Goal: Use online tool/utility: Utilize a website feature to perform a specific function

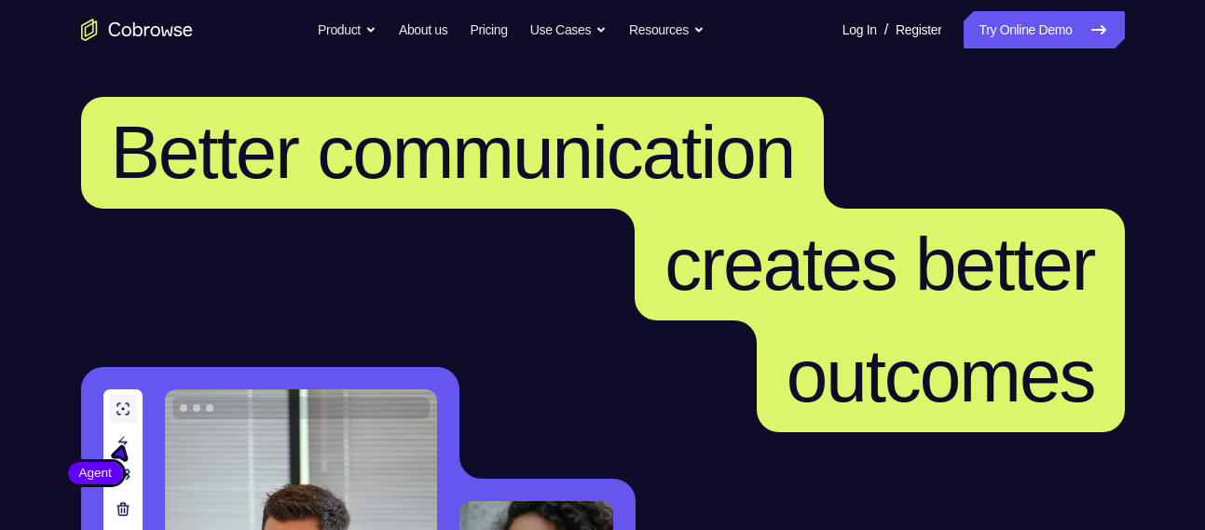
click at [1046, 35] on link "Try Online Demo" at bounding box center [1044, 29] width 160 height 37
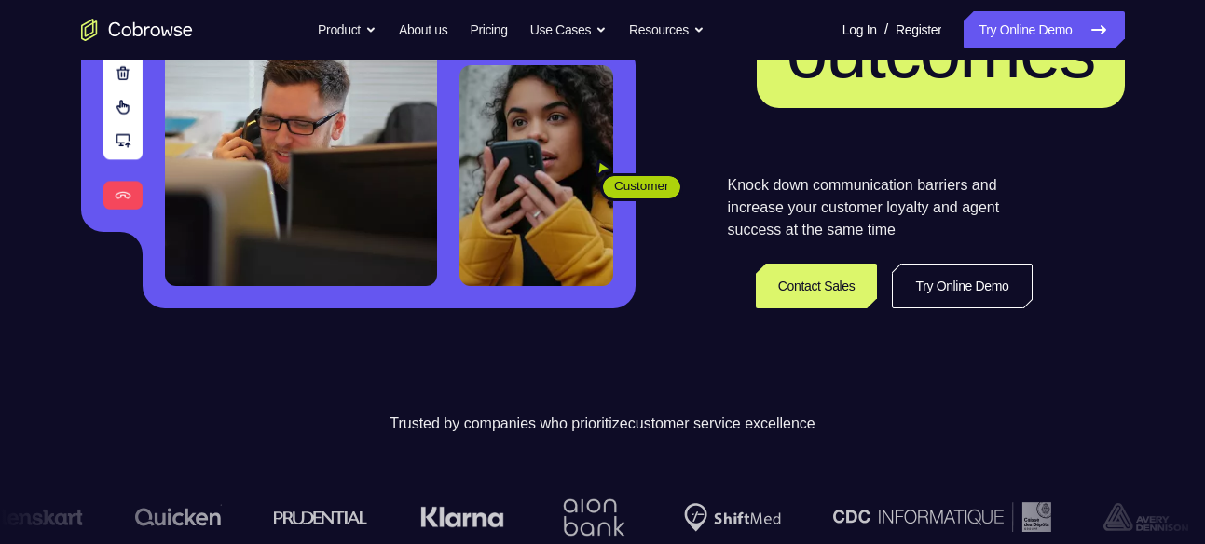
scroll to position [327, 0]
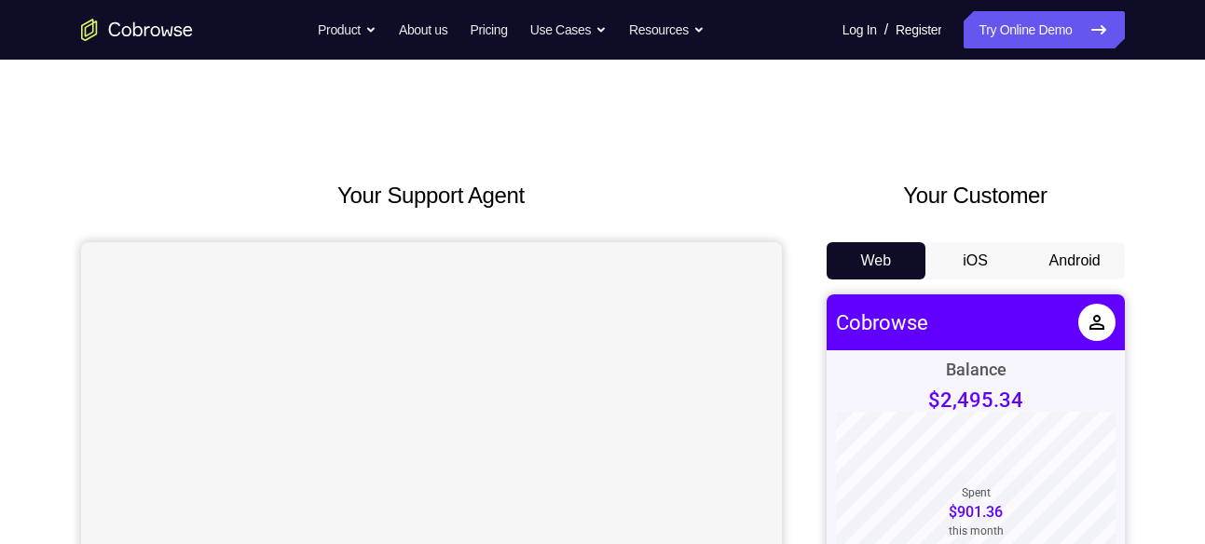
click at [1064, 246] on button "Android" at bounding box center [1076, 260] width 100 height 37
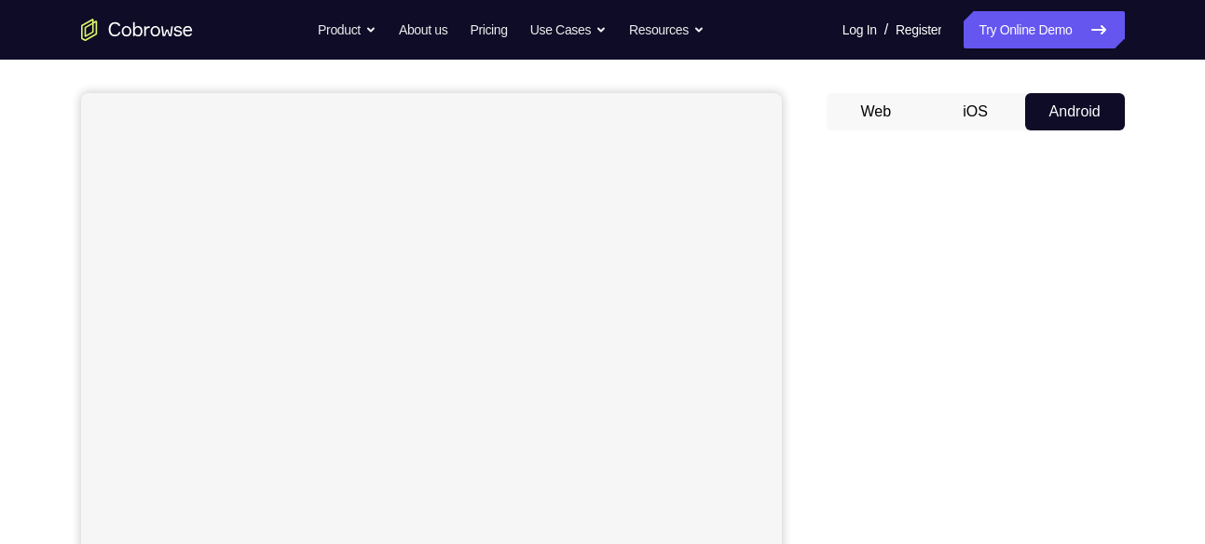
scroll to position [148, 0]
click at [987, 121] on button "iOS" at bounding box center [976, 112] width 100 height 37
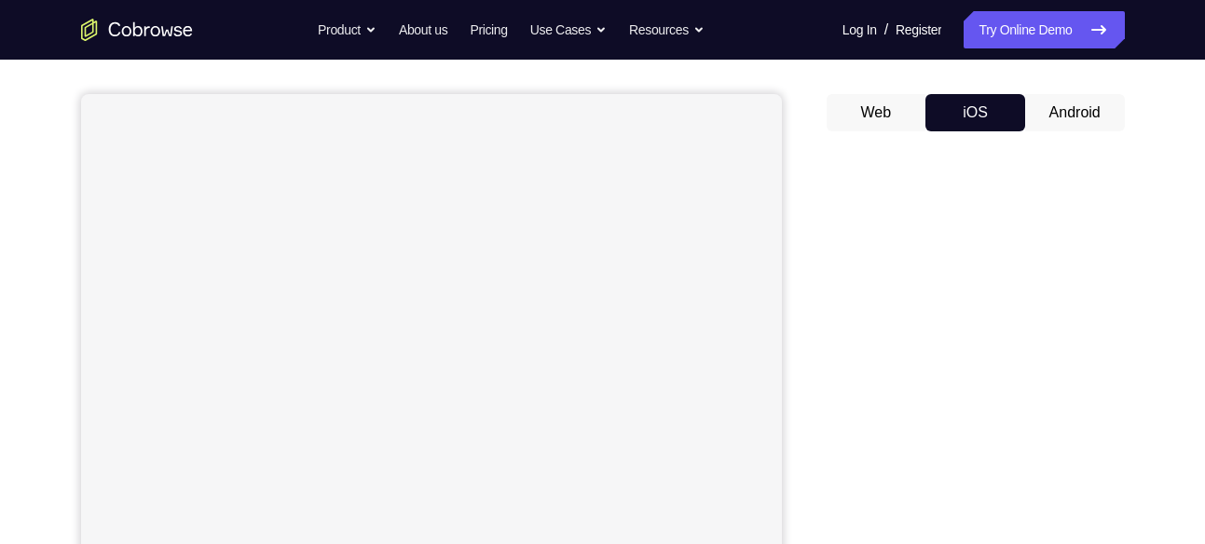
click at [1048, 103] on button "Android" at bounding box center [1076, 112] width 100 height 37
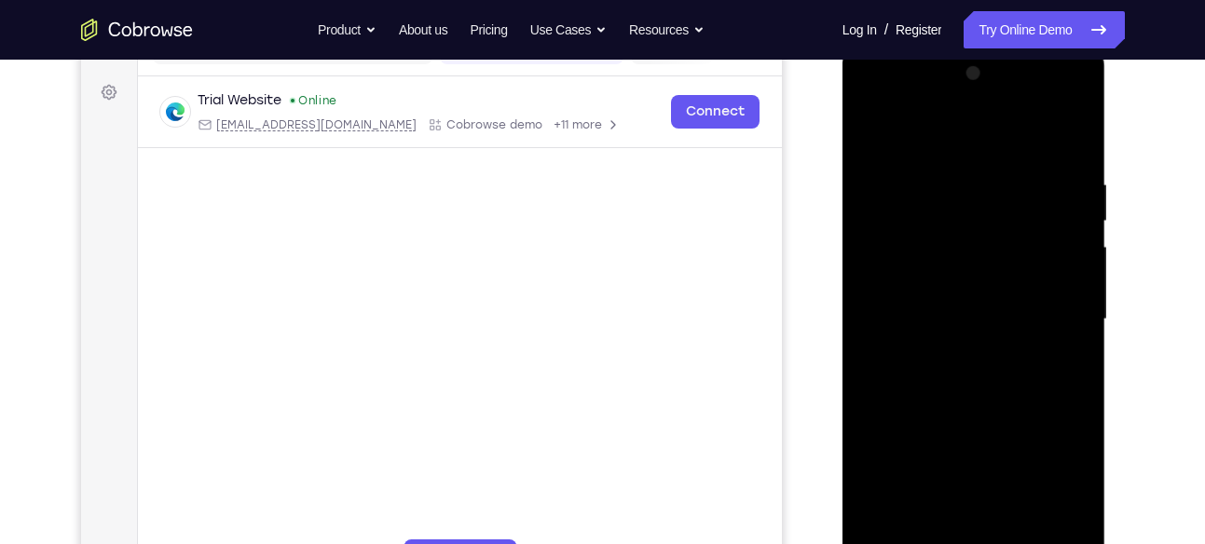
scroll to position [0, 0]
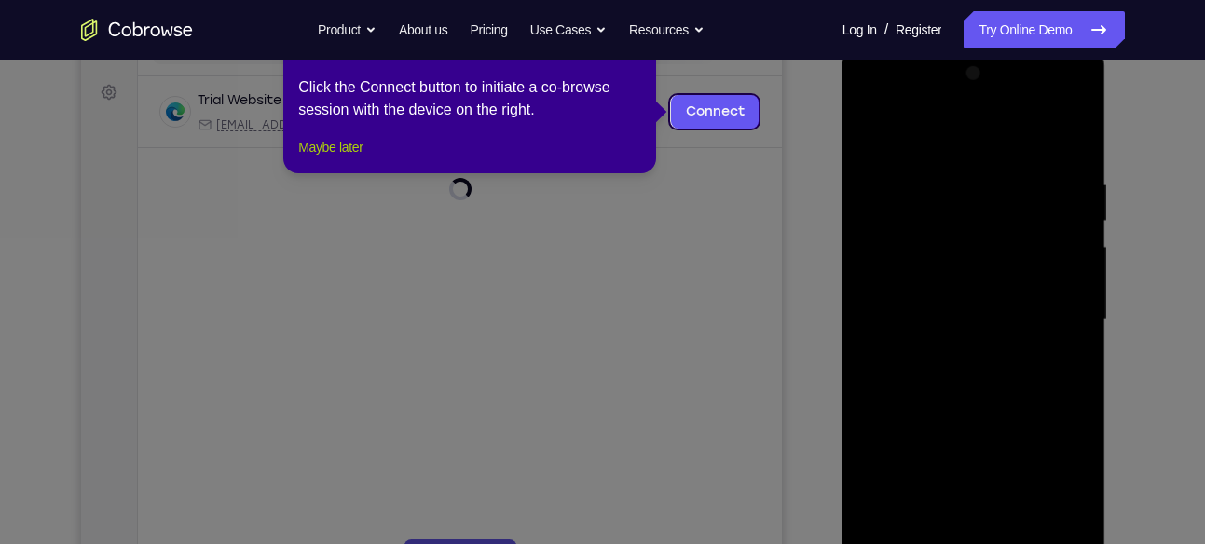
click at [358, 158] on button "Maybe later" at bounding box center [330, 147] width 64 height 22
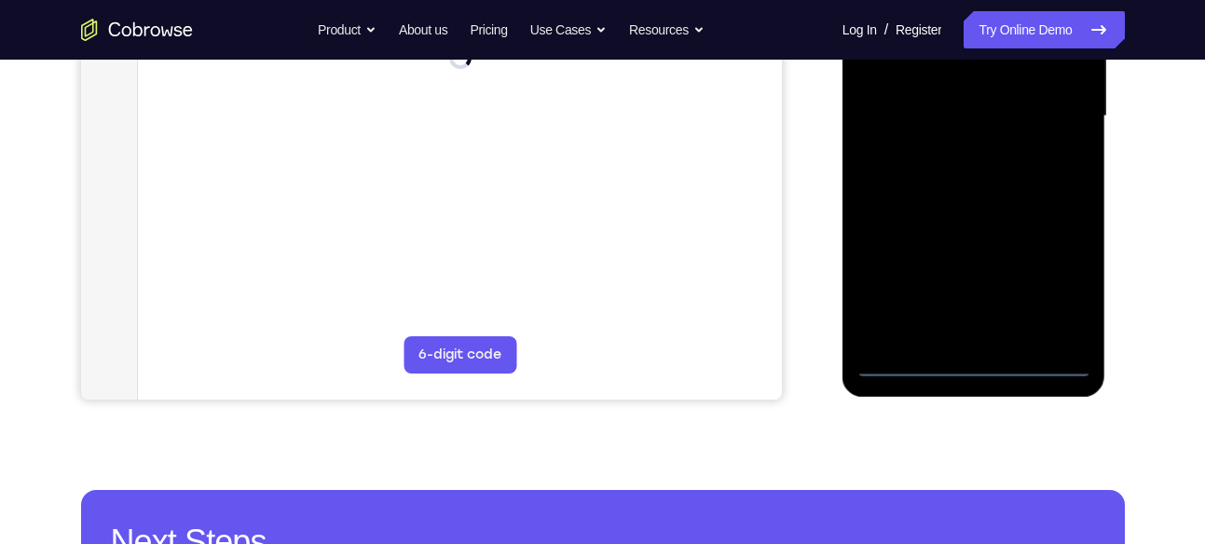
scroll to position [479, 0]
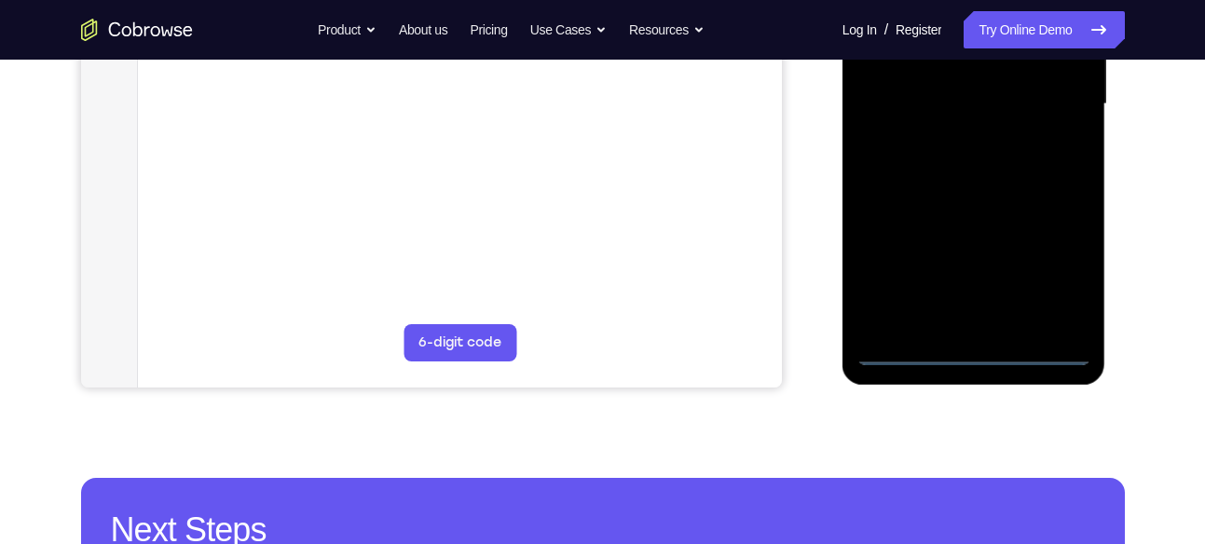
click at [980, 338] on div at bounding box center [974, 104] width 235 height 522
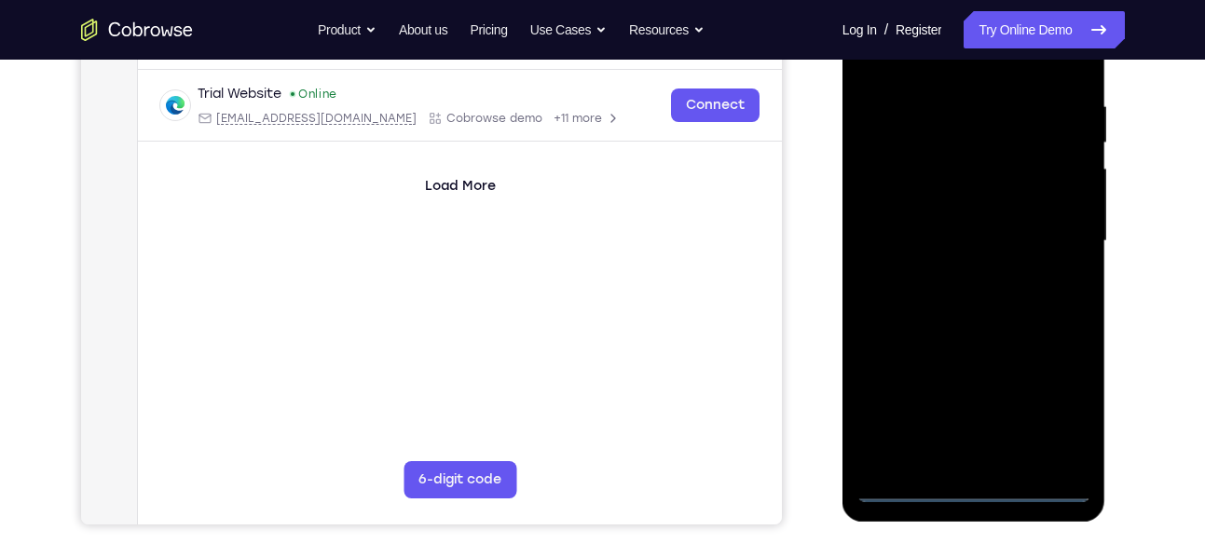
scroll to position [338, 0]
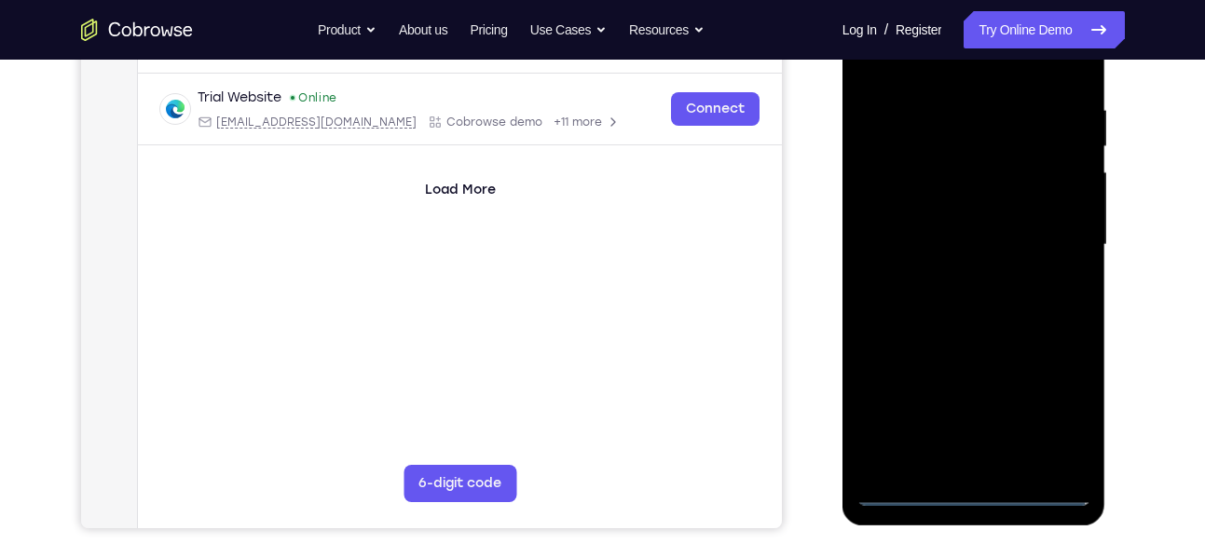
click at [969, 493] on div at bounding box center [974, 245] width 235 height 522
click at [972, 491] on div at bounding box center [974, 245] width 235 height 522
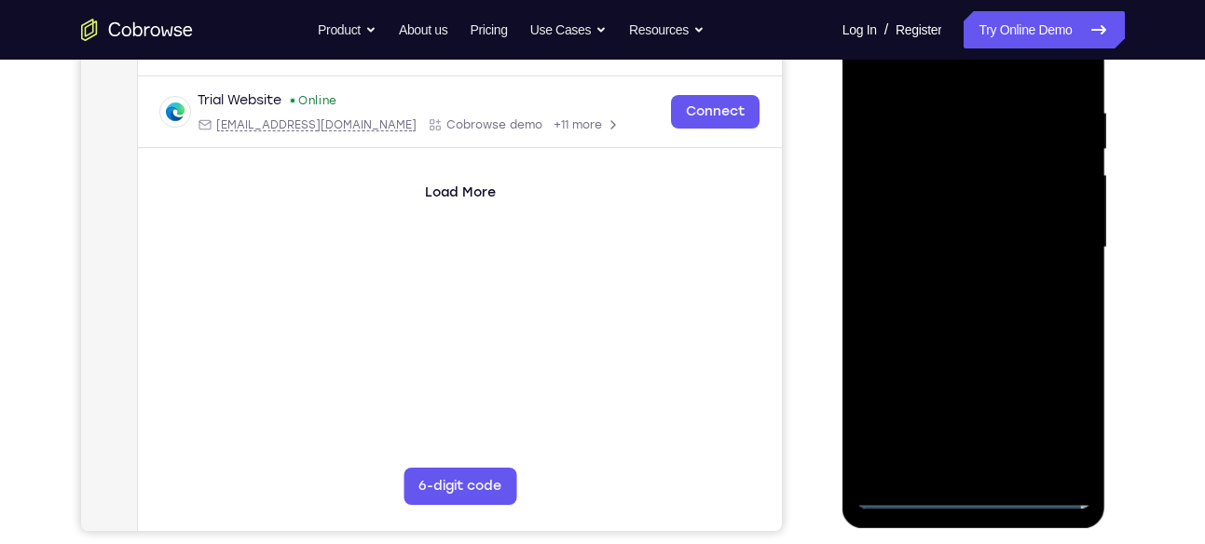
scroll to position [337, 0]
click at [1052, 395] on div at bounding box center [974, 247] width 235 height 522
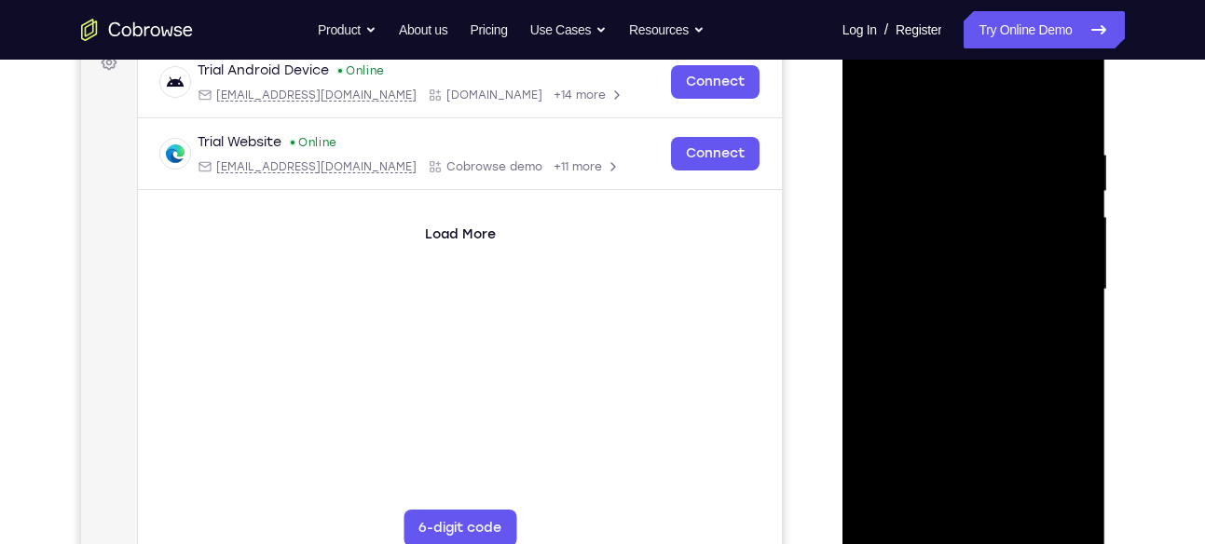
scroll to position [292, 0]
click at [1057, 453] on div at bounding box center [974, 292] width 235 height 522
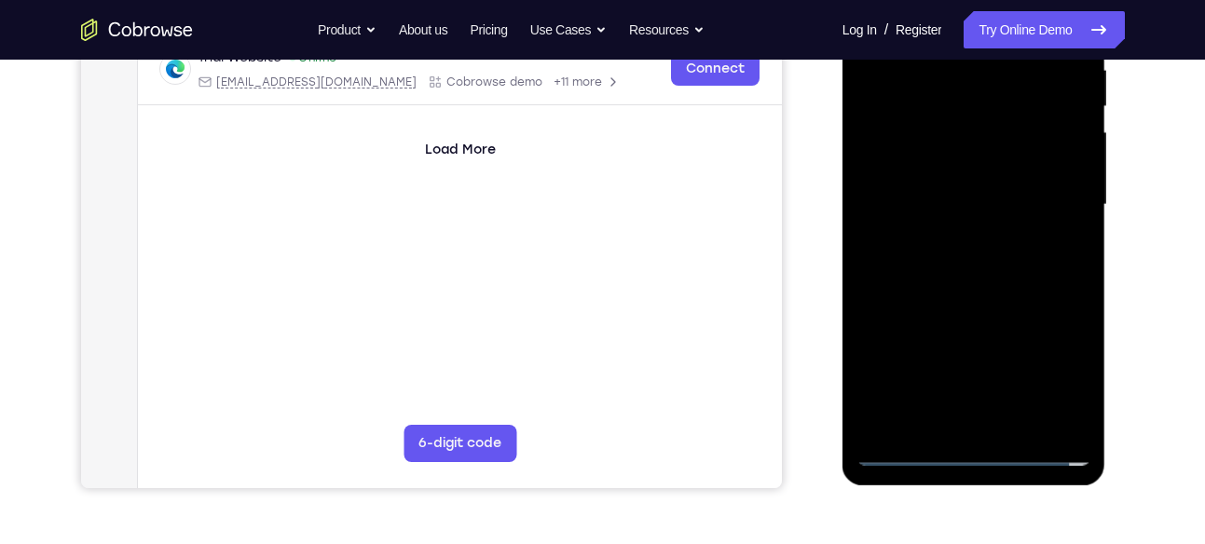
scroll to position [379, 0]
click at [1057, 375] on div at bounding box center [974, 204] width 235 height 522
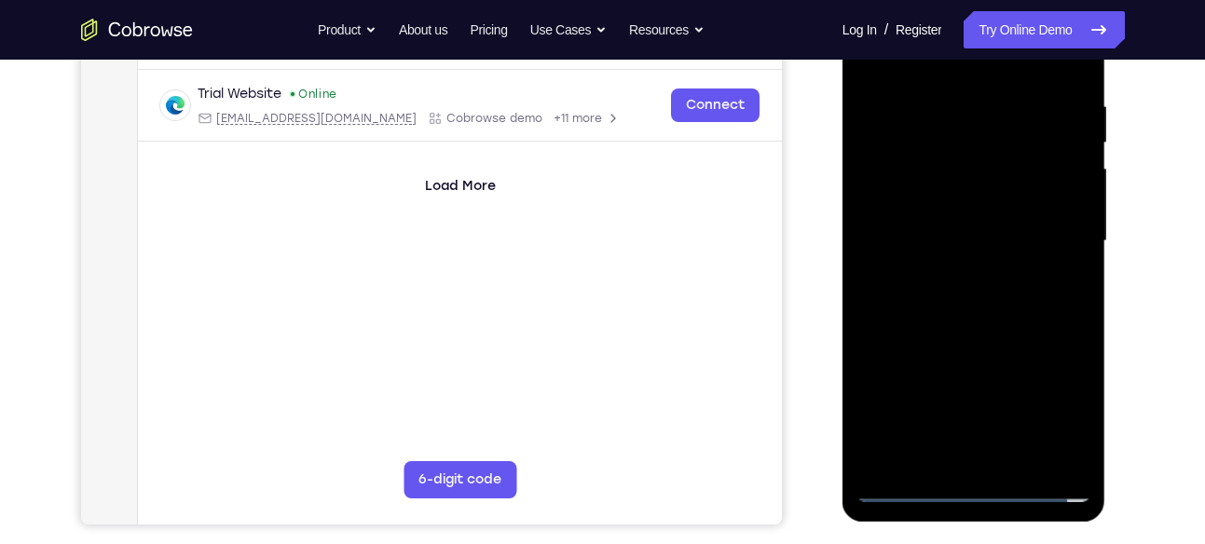
scroll to position [345, 0]
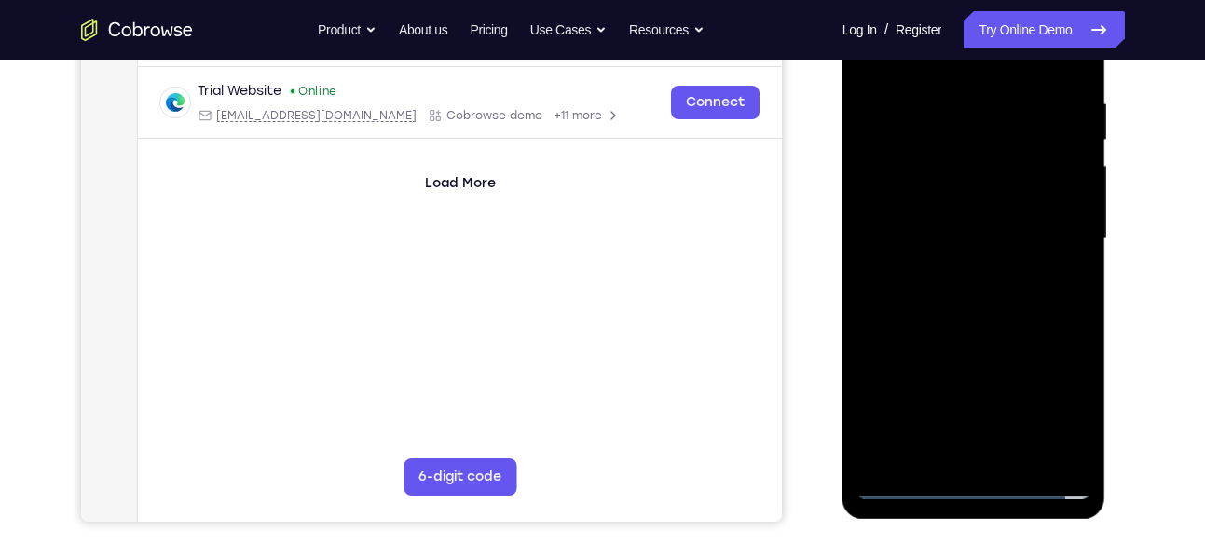
click at [1060, 400] on div at bounding box center [974, 239] width 235 height 522
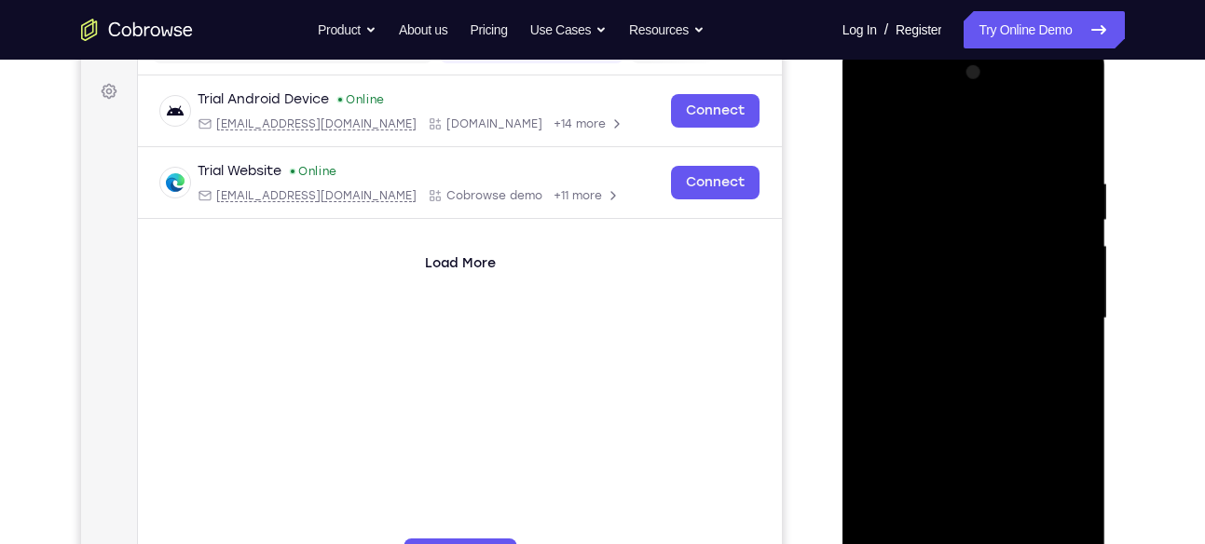
scroll to position [253, 0]
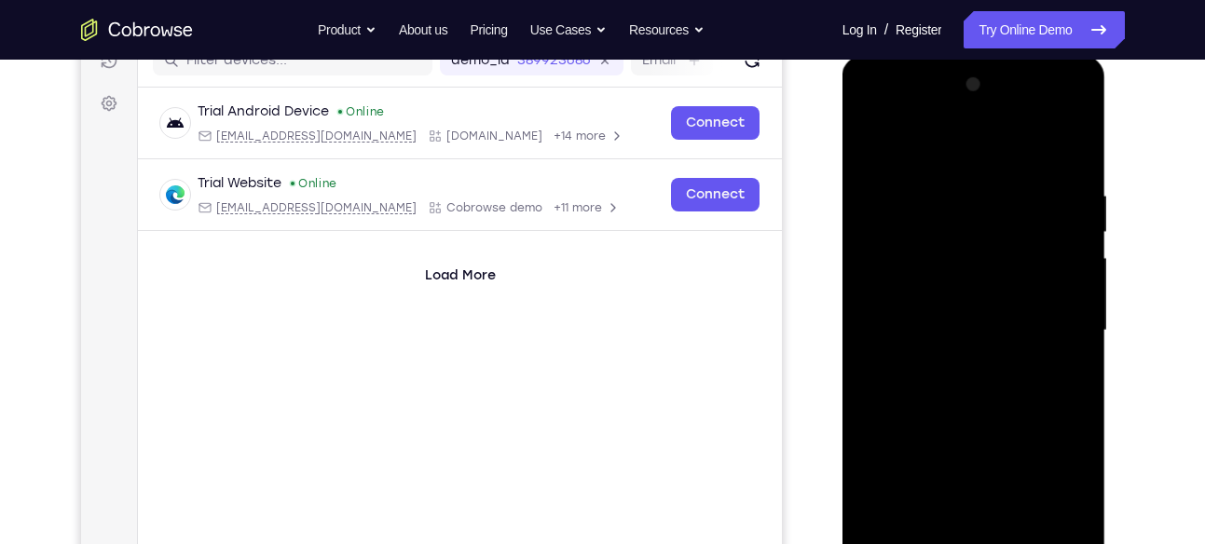
click at [871, 107] on div at bounding box center [974, 331] width 235 height 522
click at [1063, 327] on div at bounding box center [974, 331] width 235 height 522
click at [962, 364] on div at bounding box center [974, 331] width 235 height 522
click at [933, 321] on div at bounding box center [974, 331] width 235 height 522
click at [1012, 248] on div at bounding box center [974, 331] width 235 height 522
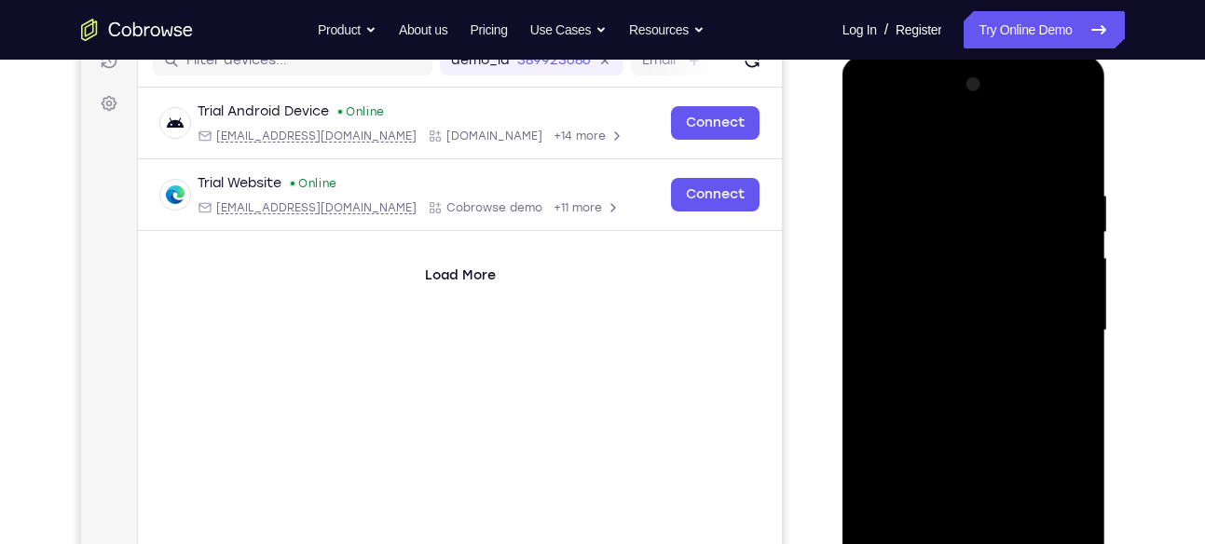
click at [980, 278] on div at bounding box center [974, 331] width 235 height 522
click at [971, 330] on div at bounding box center [974, 331] width 235 height 522
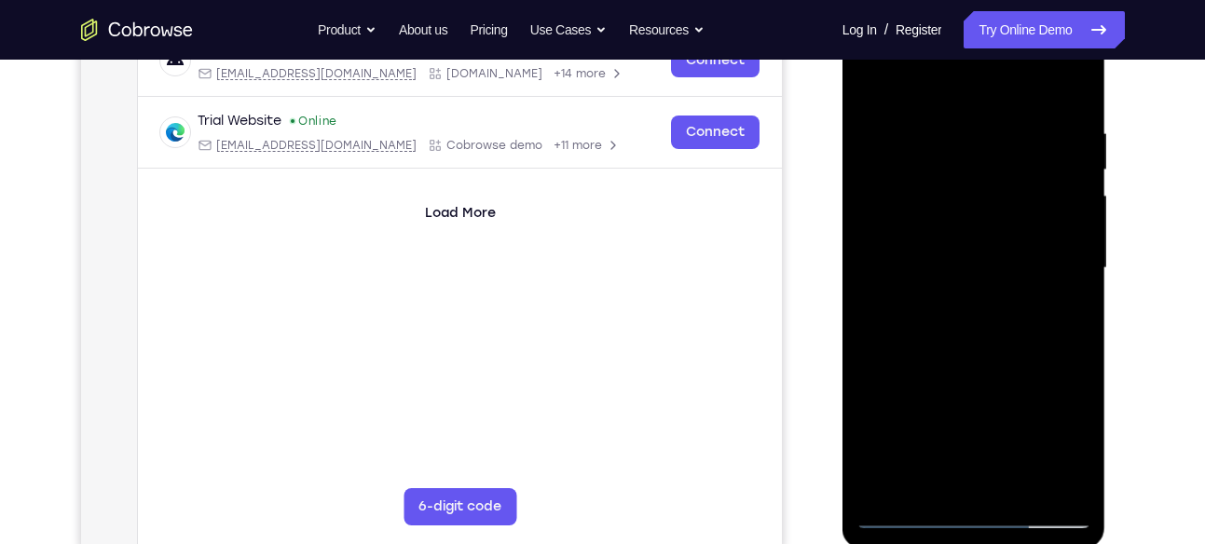
scroll to position [317, 0]
click at [1077, 475] on div at bounding box center [974, 267] width 235 height 522
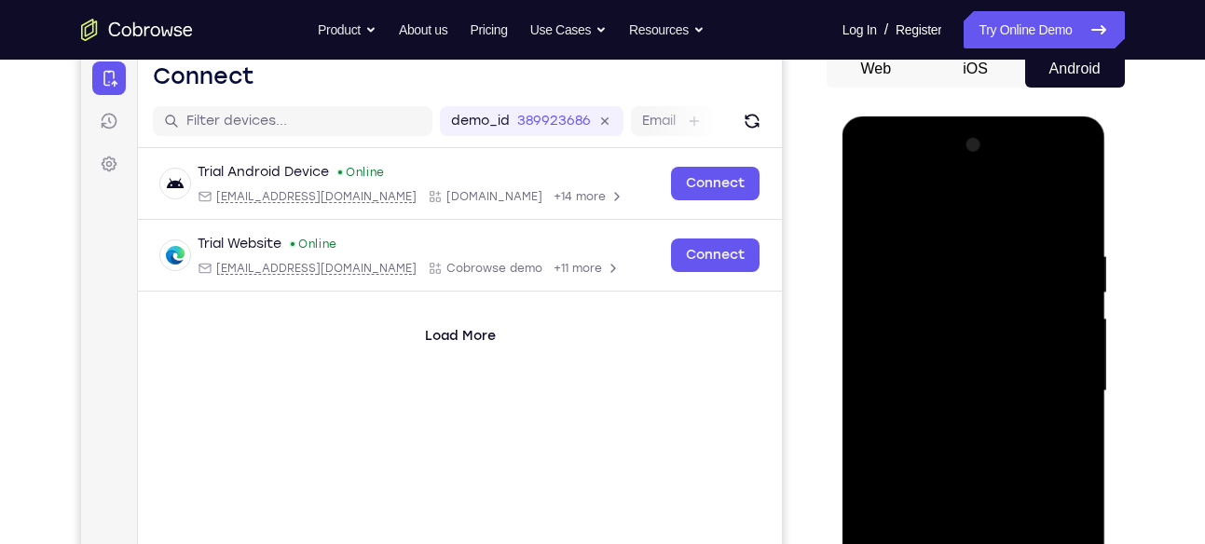
scroll to position [193, 0]
click at [1055, 201] on div at bounding box center [974, 391] width 235 height 522
click at [1058, 201] on div at bounding box center [974, 391] width 235 height 522
click at [1134, 285] on div "Your Support Agent Your Customer Web iOS Android Next Steps We’d be happy to gi…" at bounding box center [603, 482] width 1193 height 1230
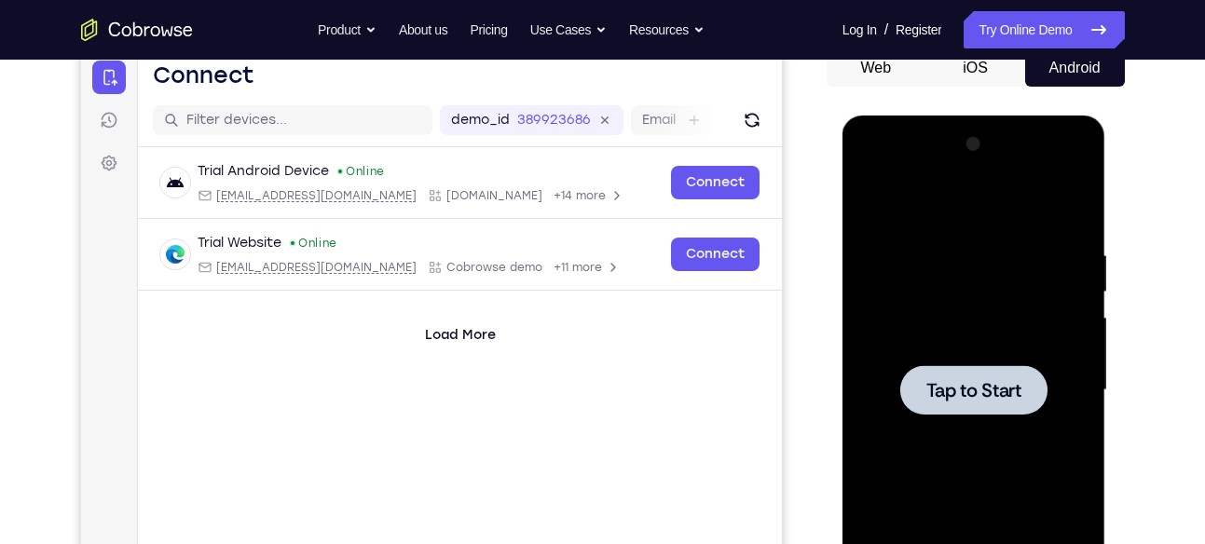
click at [1024, 380] on div at bounding box center [974, 389] width 147 height 49
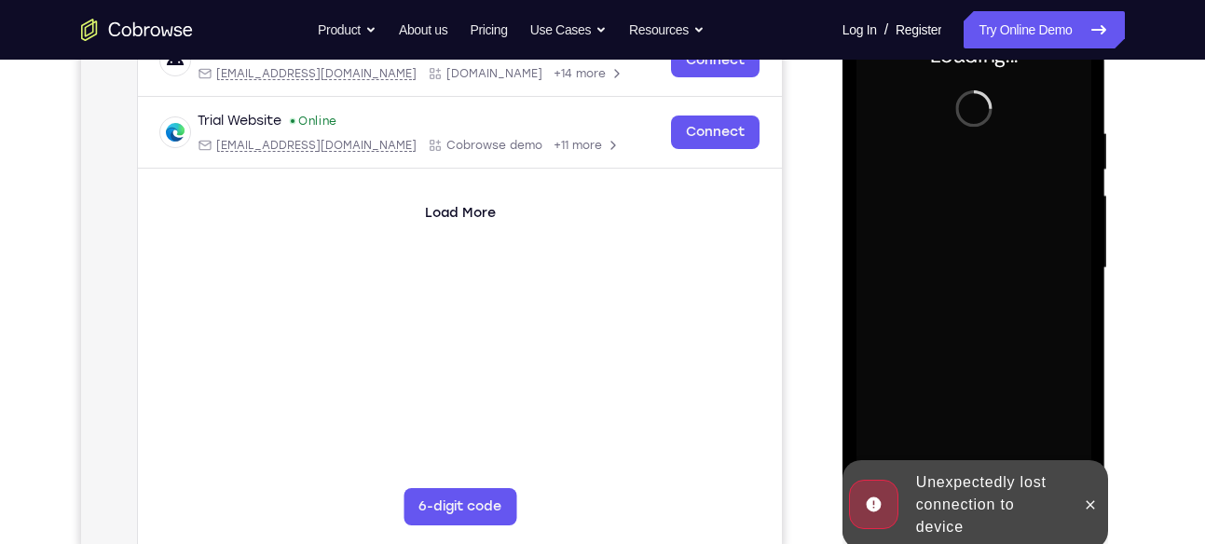
scroll to position [317, 0]
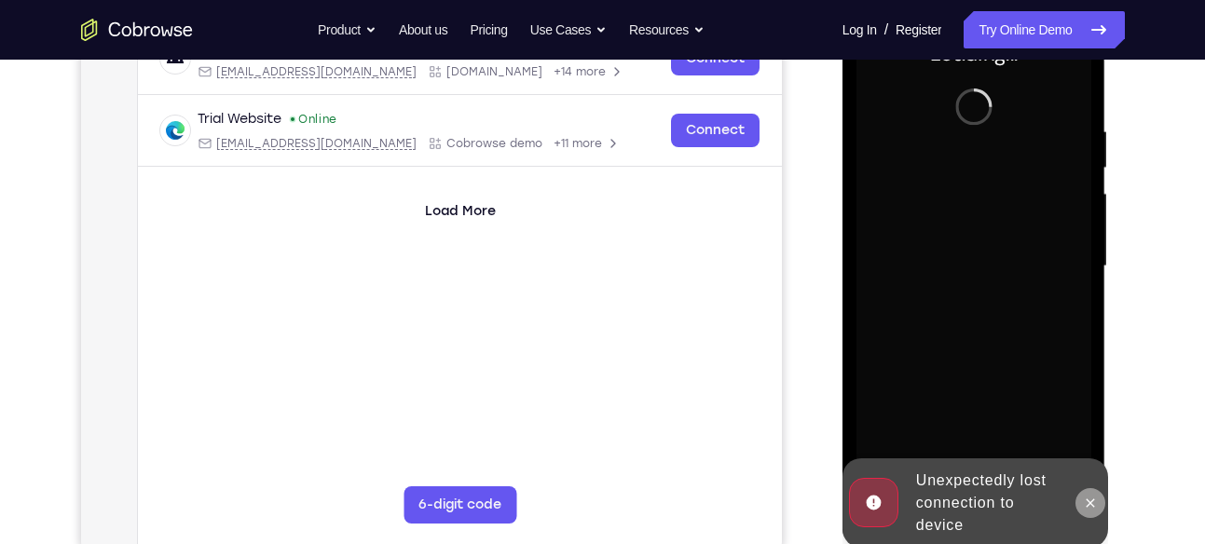
click at [1089, 496] on icon at bounding box center [1090, 503] width 15 height 15
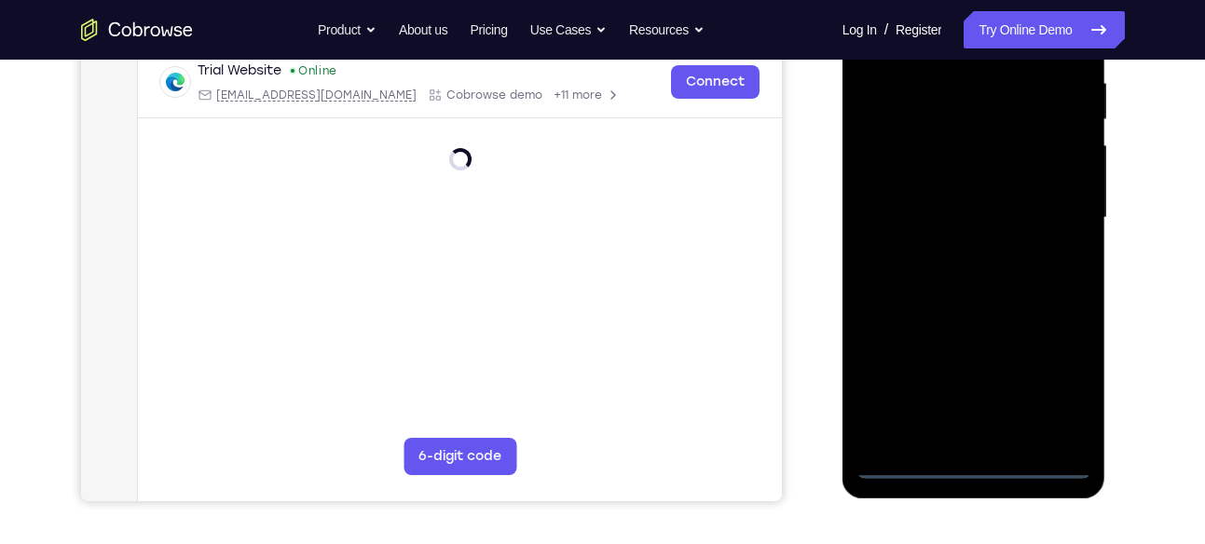
scroll to position [364, 0]
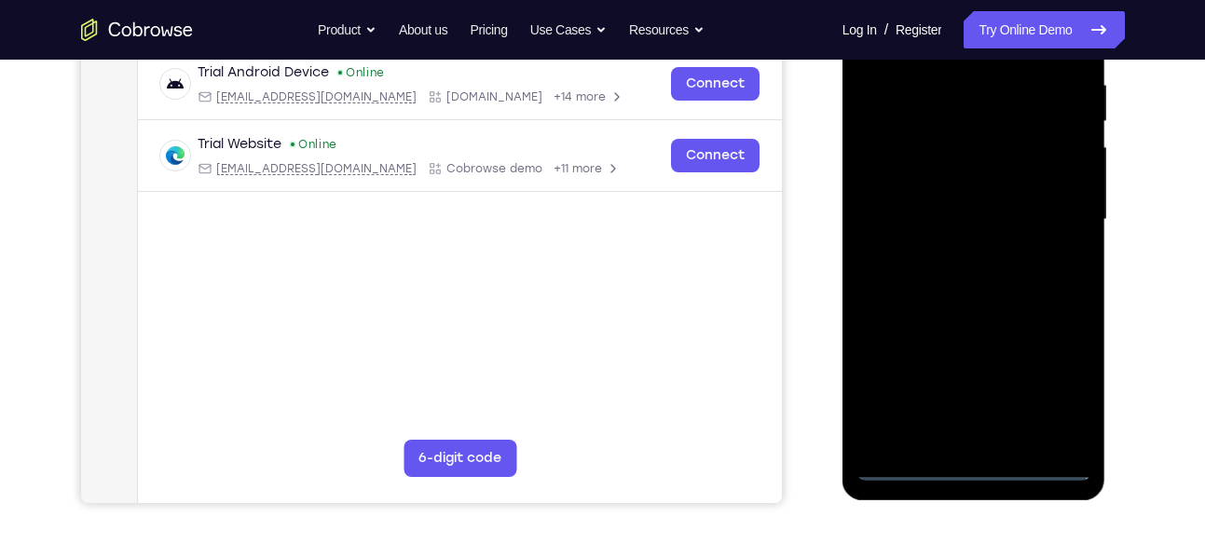
click at [971, 462] on div at bounding box center [974, 220] width 235 height 522
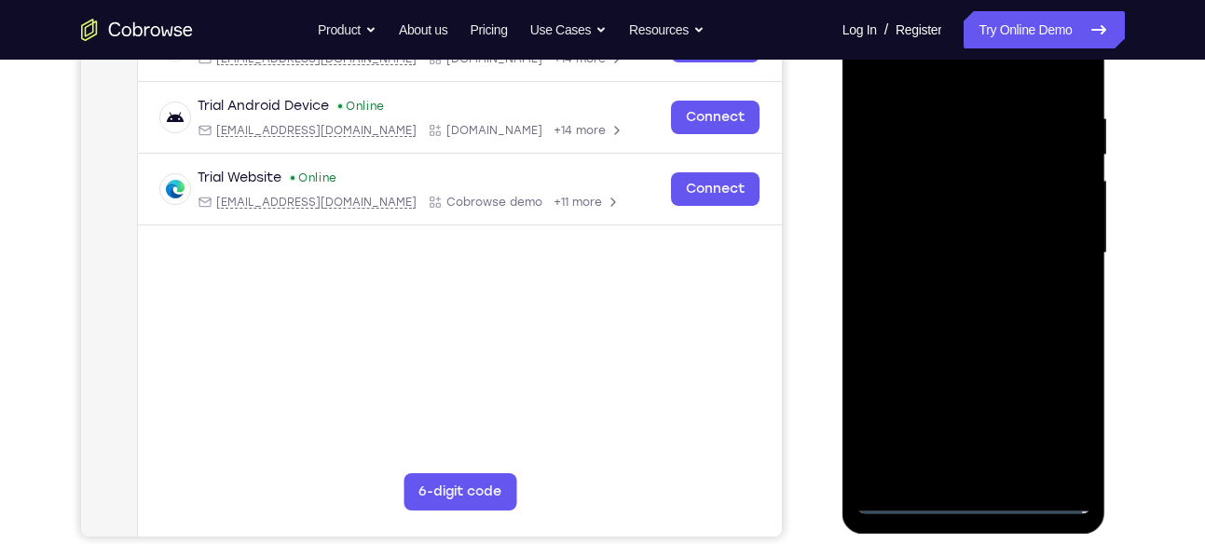
scroll to position [329, 0]
click at [1055, 420] on div at bounding box center [974, 254] width 235 height 522
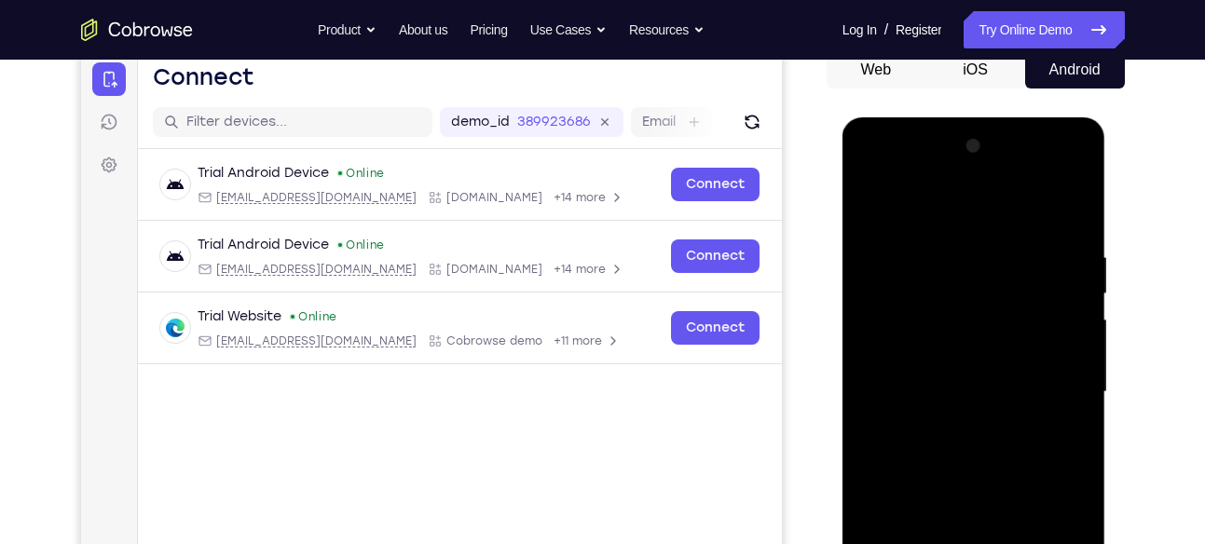
scroll to position [190, 0]
click at [875, 170] on div at bounding box center [974, 393] width 235 height 522
click at [1049, 379] on div at bounding box center [974, 393] width 235 height 522
click at [957, 421] on div at bounding box center [974, 393] width 235 height 522
click at [950, 381] on div at bounding box center [974, 393] width 235 height 522
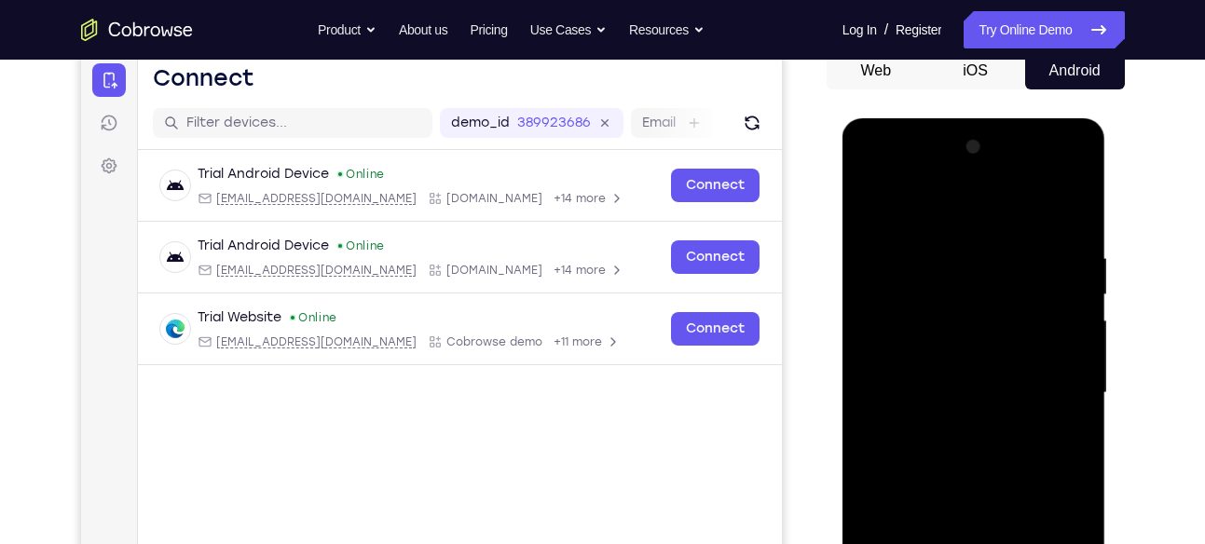
click at [939, 345] on div at bounding box center [974, 393] width 235 height 522
click at [924, 351] on div at bounding box center [974, 393] width 235 height 522
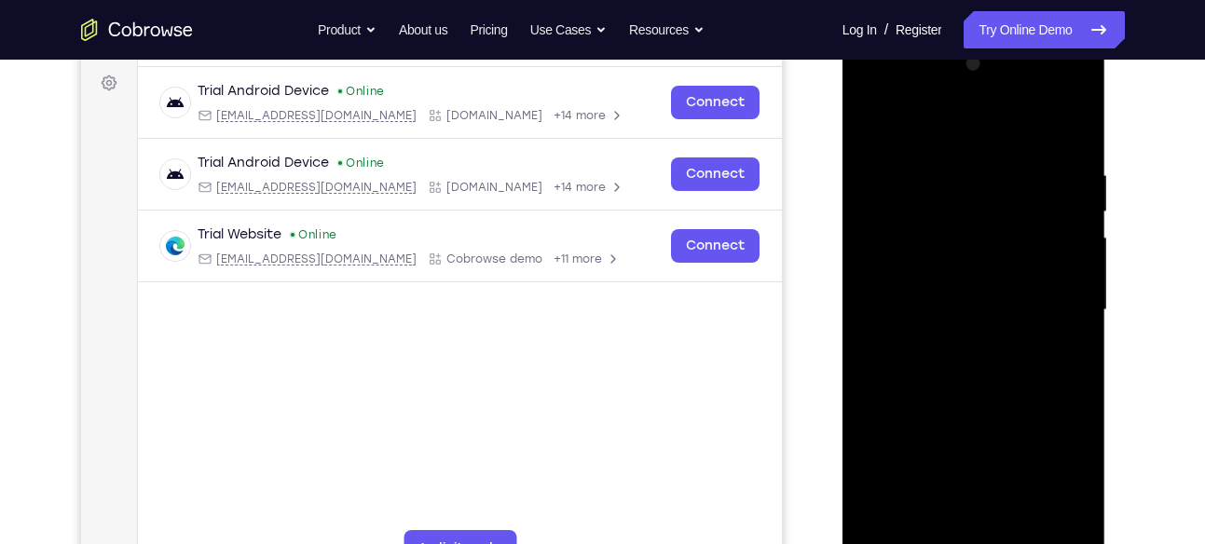
scroll to position [275, 0]
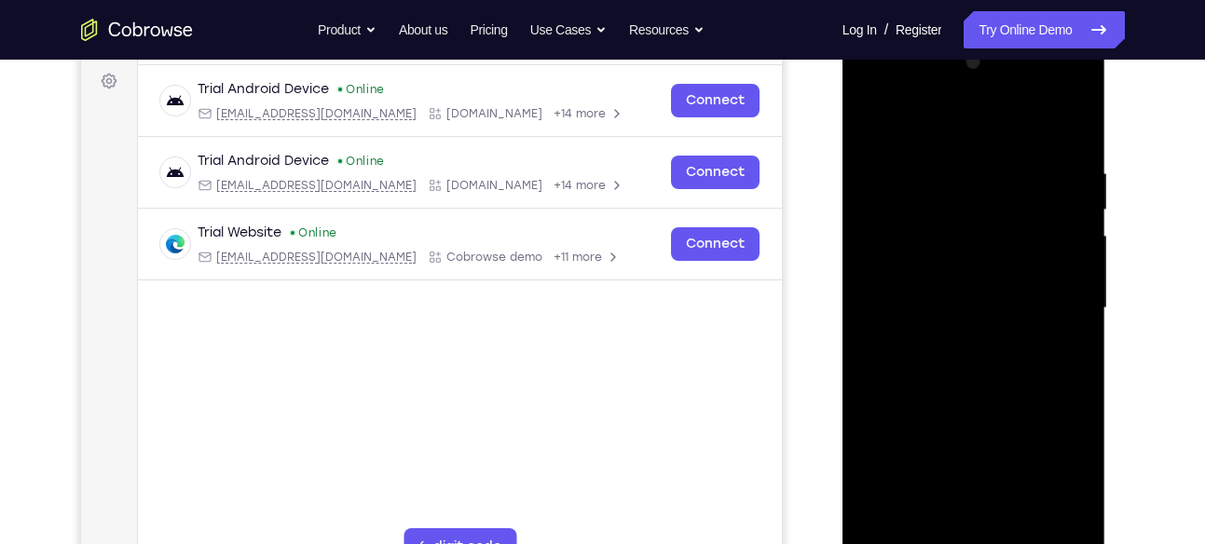
click at [1075, 521] on div at bounding box center [974, 309] width 235 height 522
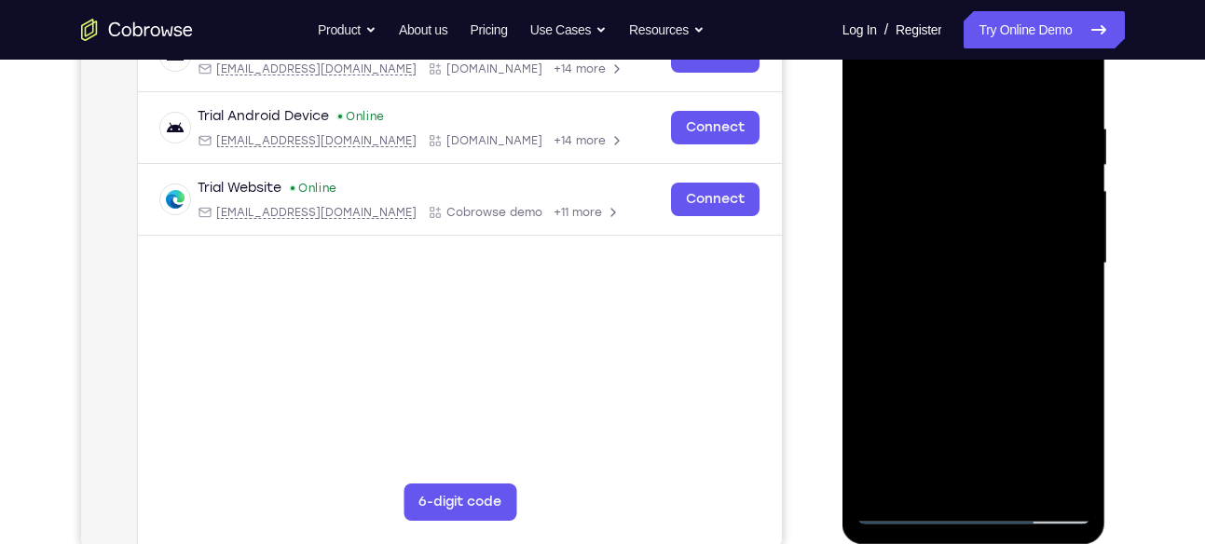
scroll to position [321, 0]
click at [983, 263] on div at bounding box center [974, 263] width 235 height 522
click at [990, 323] on div at bounding box center [974, 263] width 235 height 522
click at [979, 304] on div at bounding box center [974, 263] width 235 height 522
click at [1071, 89] on div at bounding box center [974, 263] width 235 height 522
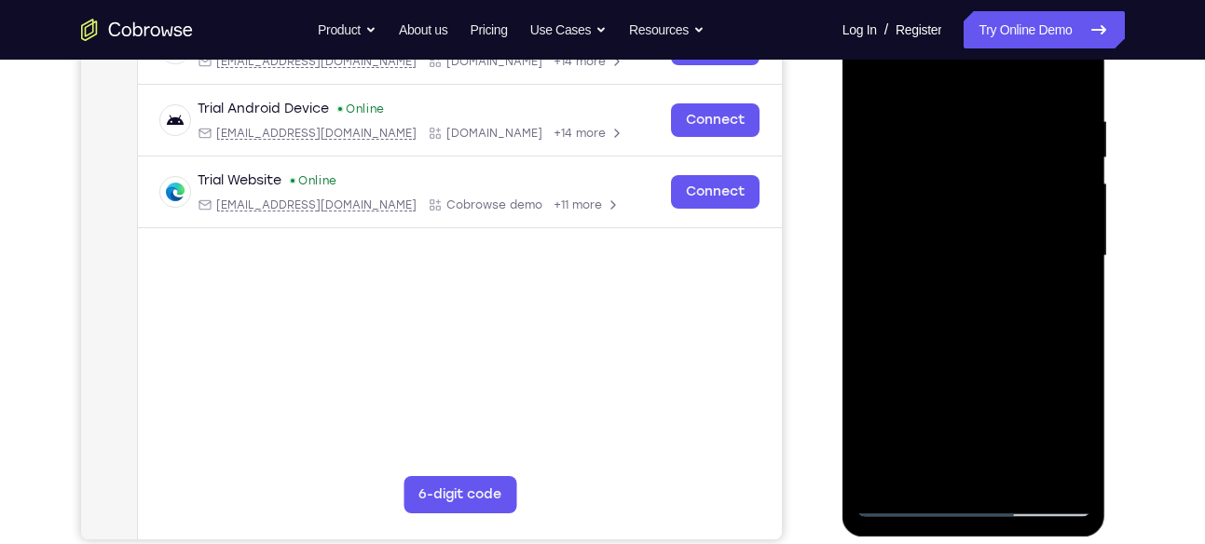
scroll to position [326, 0]
click at [985, 289] on div at bounding box center [974, 257] width 235 height 522
click at [992, 313] on div at bounding box center [974, 257] width 235 height 522
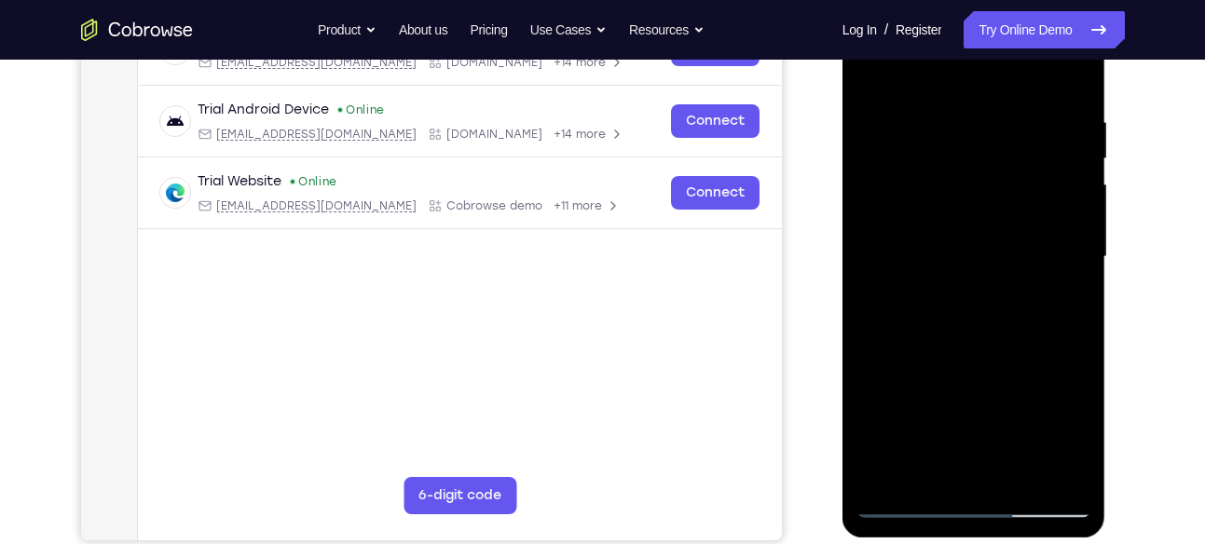
click at [992, 313] on div at bounding box center [974, 257] width 235 height 522
click at [961, 330] on div at bounding box center [974, 257] width 235 height 522
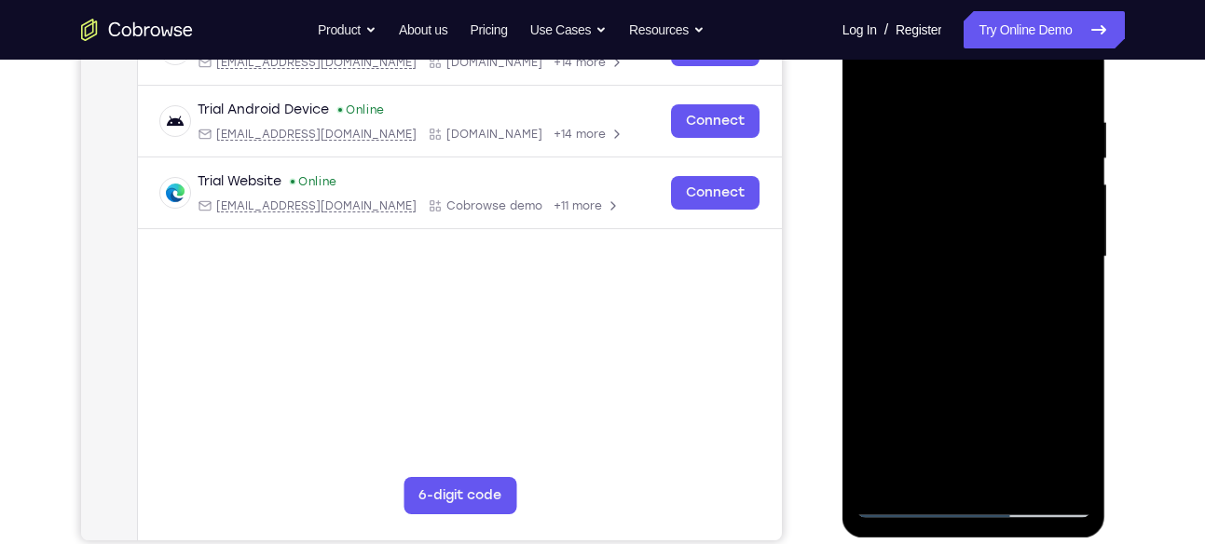
click at [961, 330] on div at bounding box center [974, 257] width 235 height 522
click at [1001, 292] on div at bounding box center [974, 257] width 235 height 522
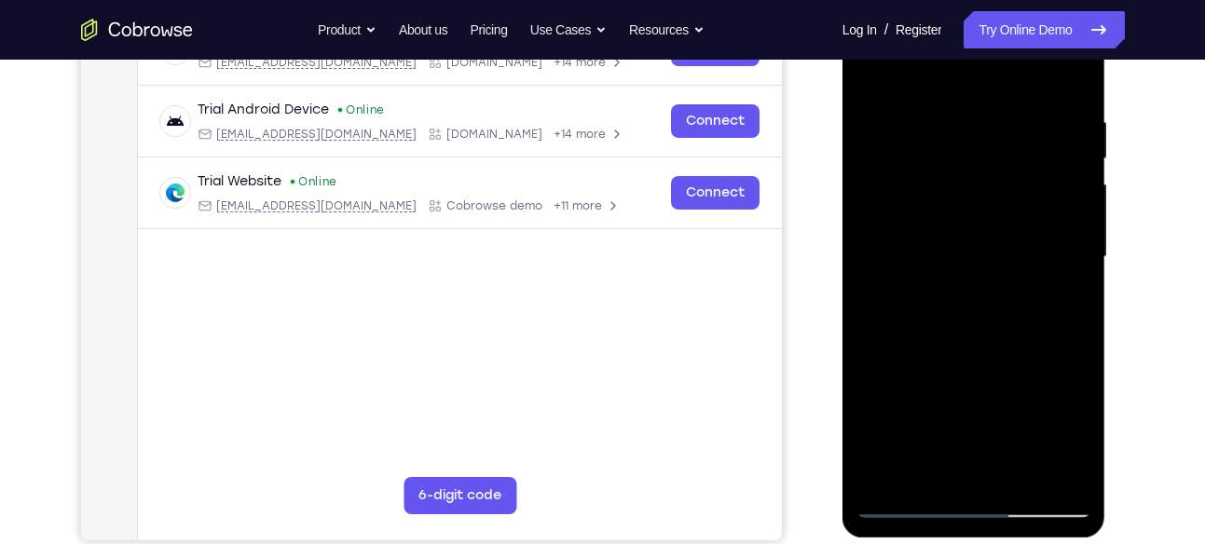
click at [1001, 292] on div at bounding box center [974, 257] width 235 height 522
drag, startPoint x: 994, startPoint y: 315, endPoint x: 974, endPoint y: 234, distance: 83.4
click at [974, 234] on div at bounding box center [974, 257] width 235 height 522
click at [1017, 473] on div at bounding box center [974, 257] width 235 height 522
click at [1012, 467] on div at bounding box center [974, 257] width 235 height 522
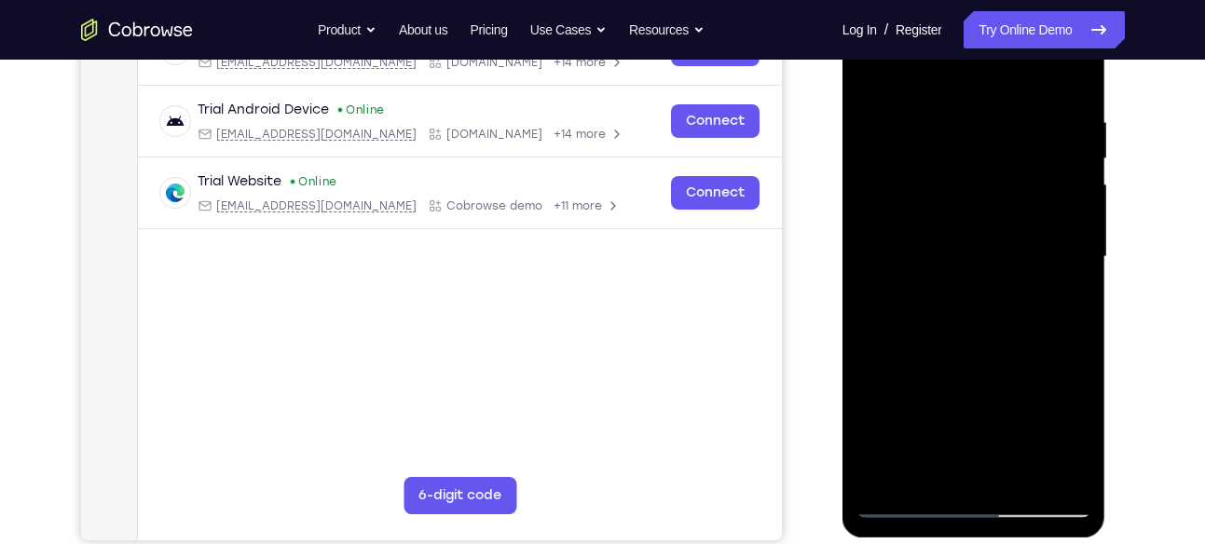
click at [1012, 467] on div at bounding box center [974, 257] width 235 height 522
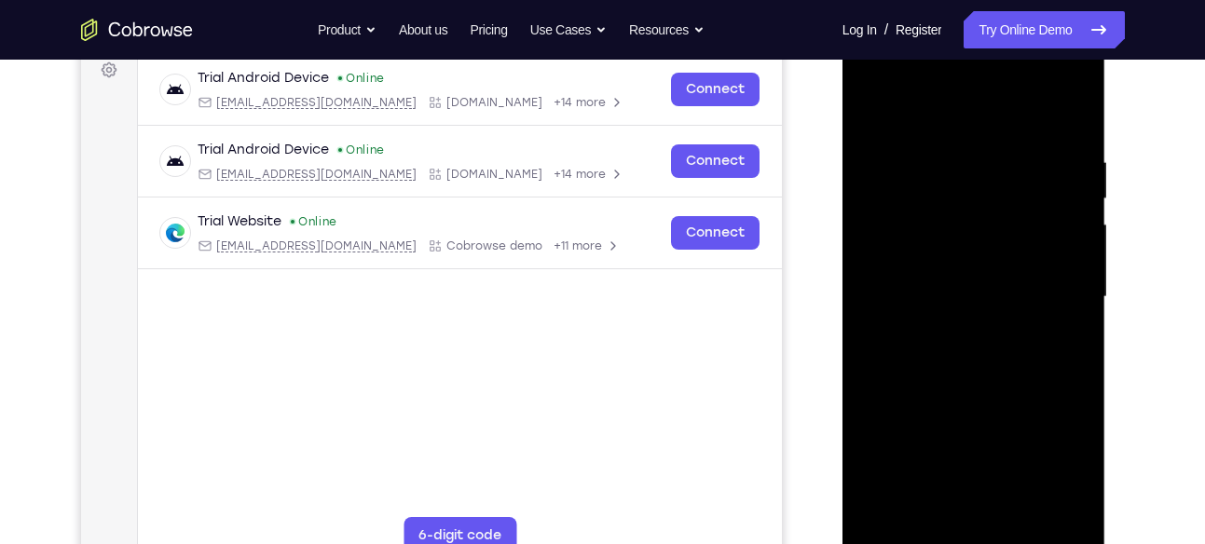
scroll to position [283, 0]
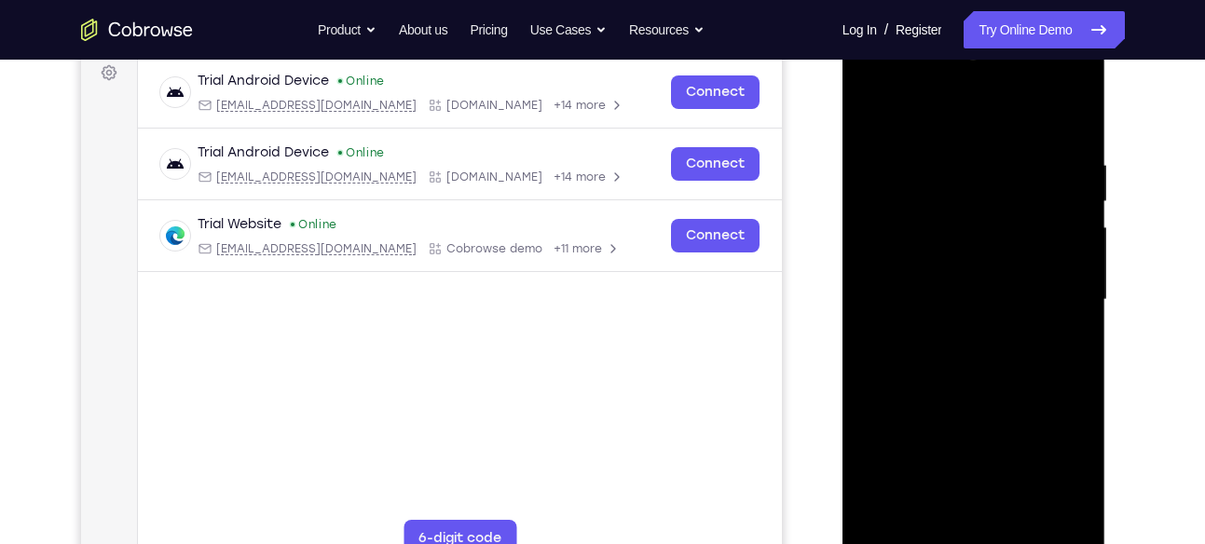
drag, startPoint x: 998, startPoint y: 410, endPoint x: 917, endPoint y: 258, distance: 172.3
drag, startPoint x: 917, startPoint y: 258, endPoint x: 1020, endPoint y: 242, distance: 103.8
click at [1020, 242] on div at bounding box center [974, 300] width 235 height 522
click at [1026, 516] on div at bounding box center [974, 300] width 235 height 522
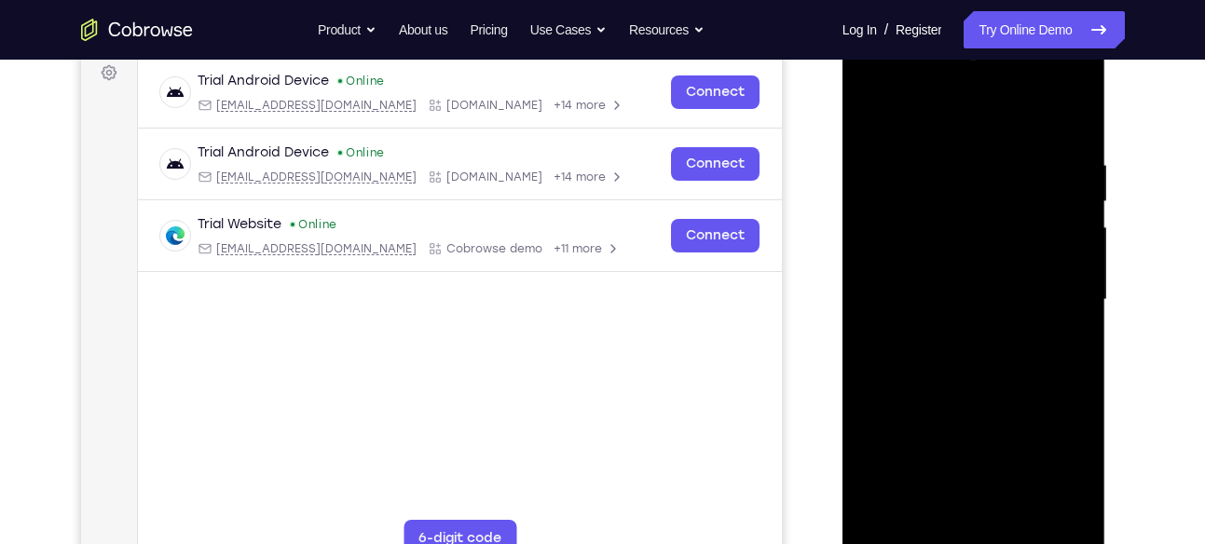
click at [1026, 516] on div at bounding box center [974, 300] width 235 height 522
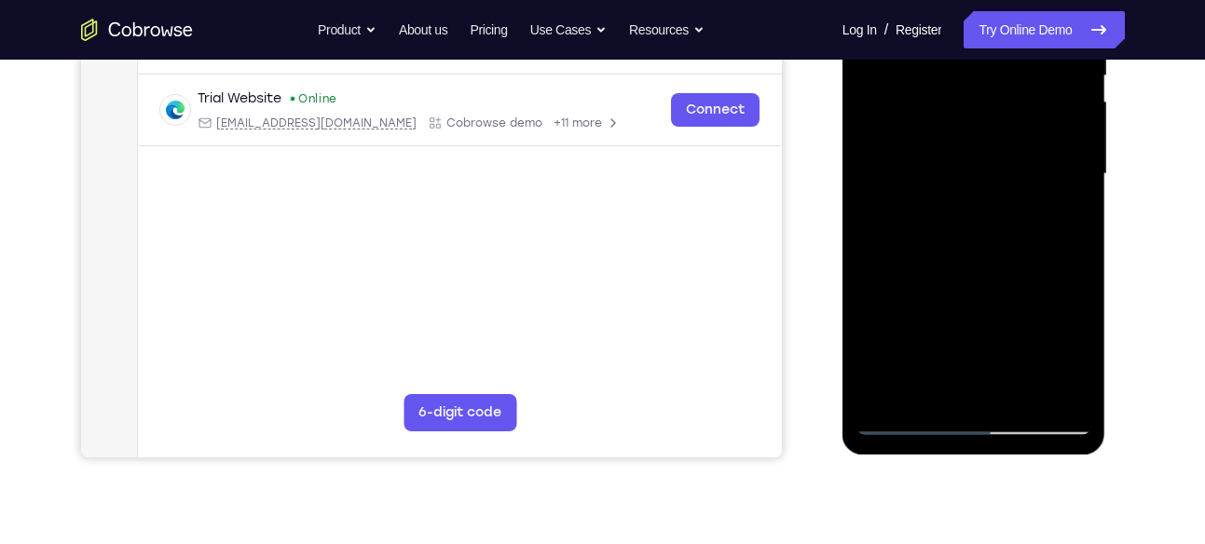
scroll to position [410, 0]
click at [1020, 392] on div at bounding box center [974, 173] width 235 height 522
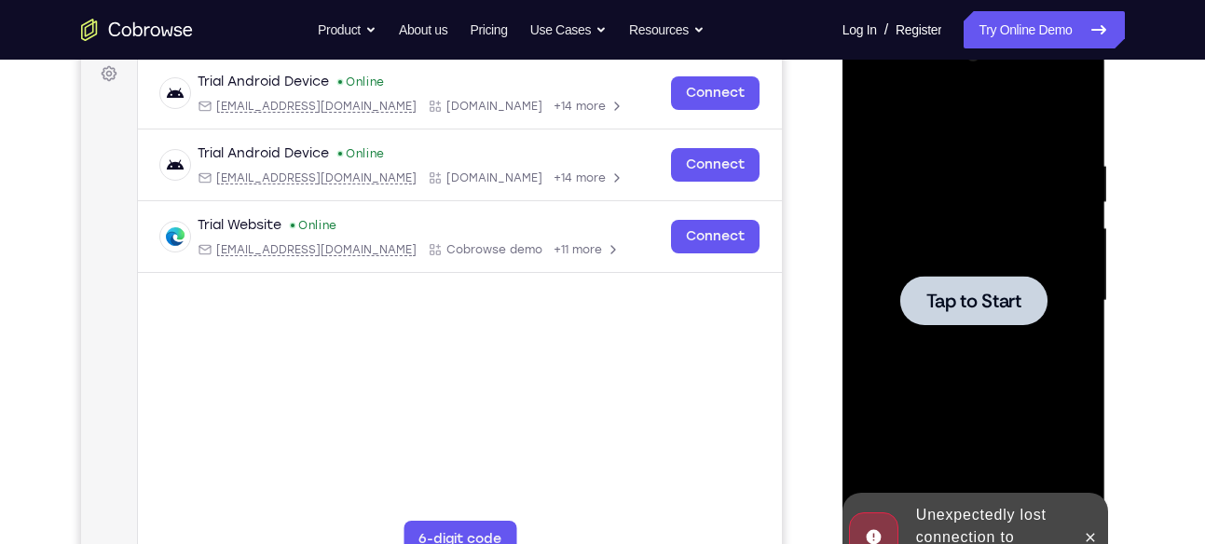
scroll to position [282, 0]
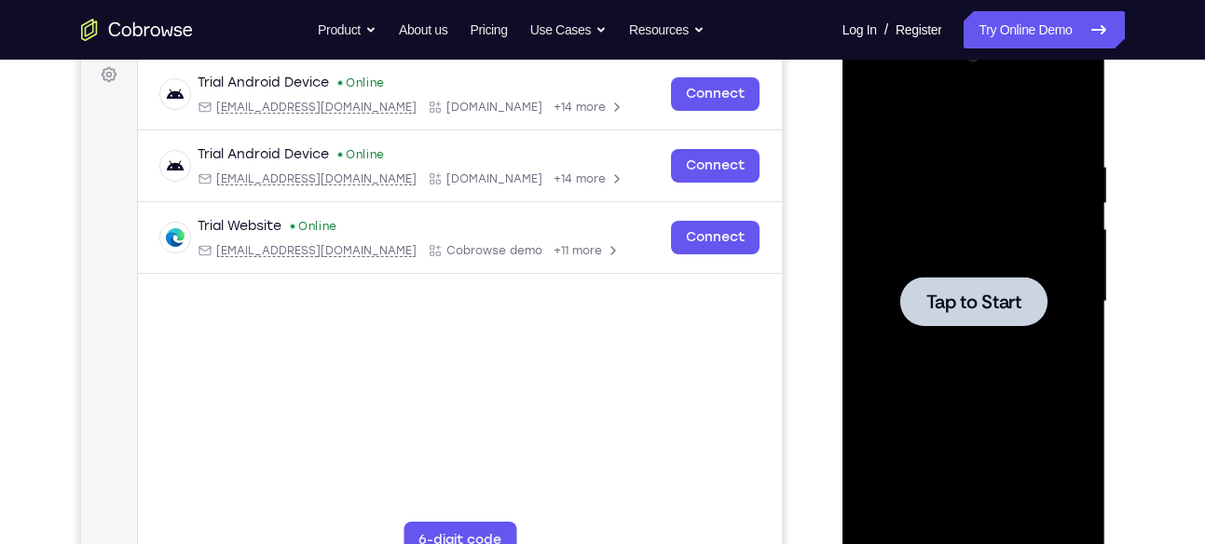
click at [981, 296] on span "Tap to Start" at bounding box center [974, 302] width 95 height 19
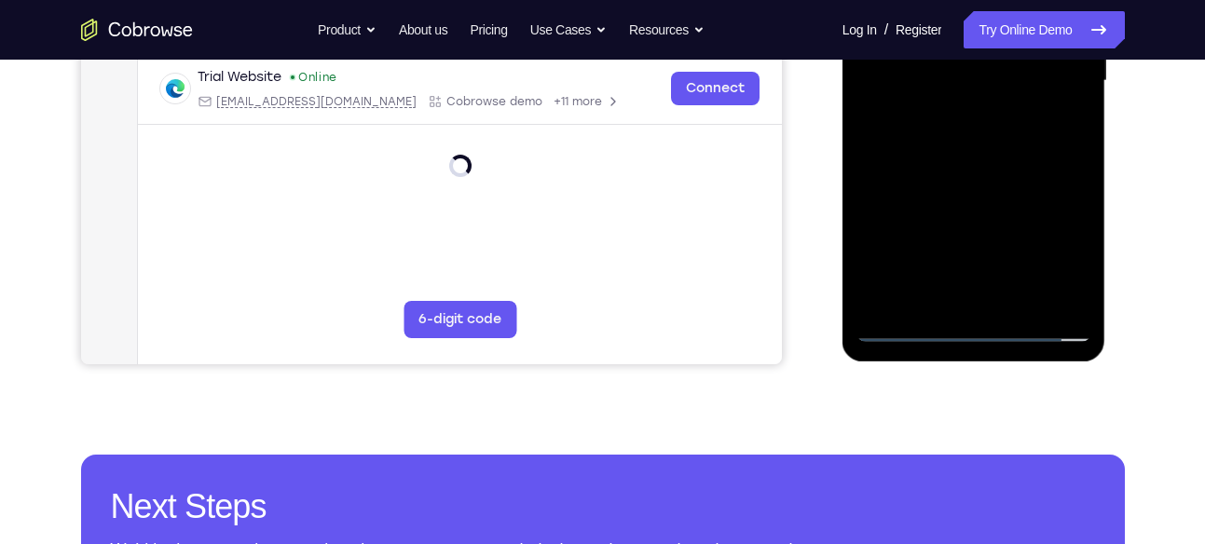
scroll to position [503, 0]
click at [974, 321] on div at bounding box center [974, 80] width 235 height 522
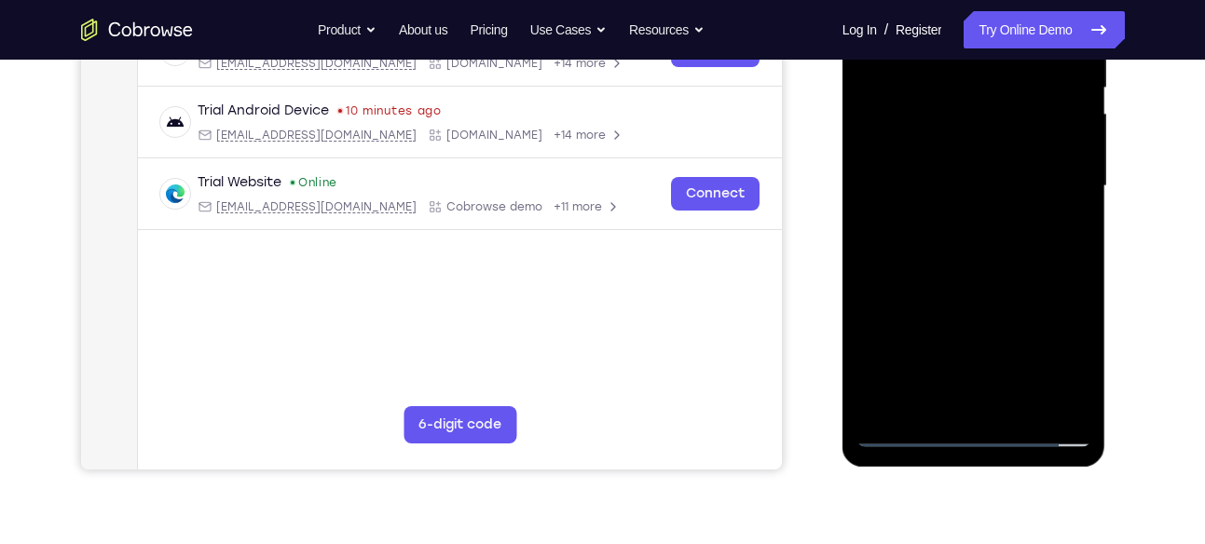
scroll to position [412, 0]
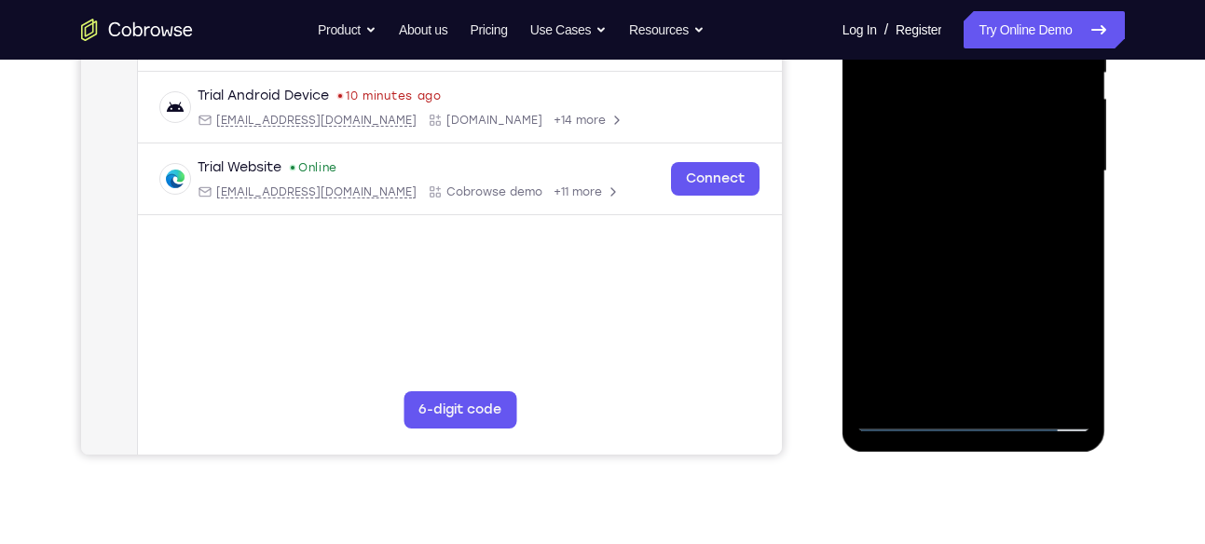
click at [1047, 337] on div at bounding box center [974, 171] width 235 height 522
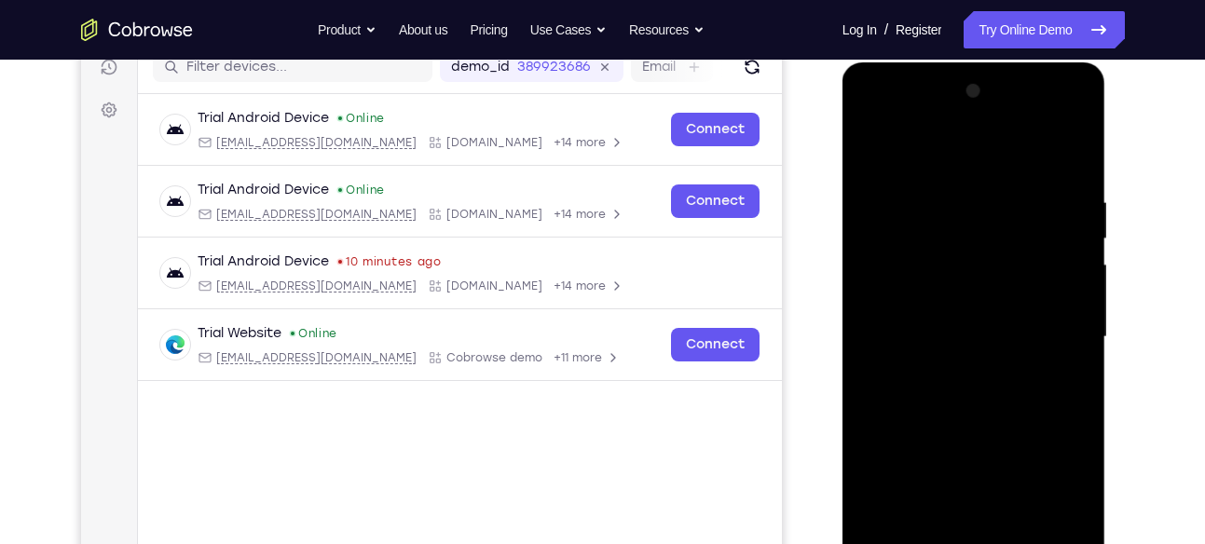
scroll to position [245, 0]
click at [881, 118] on div at bounding box center [974, 338] width 235 height 522
click at [1054, 331] on div at bounding box center [974, 338] width 235 height 522
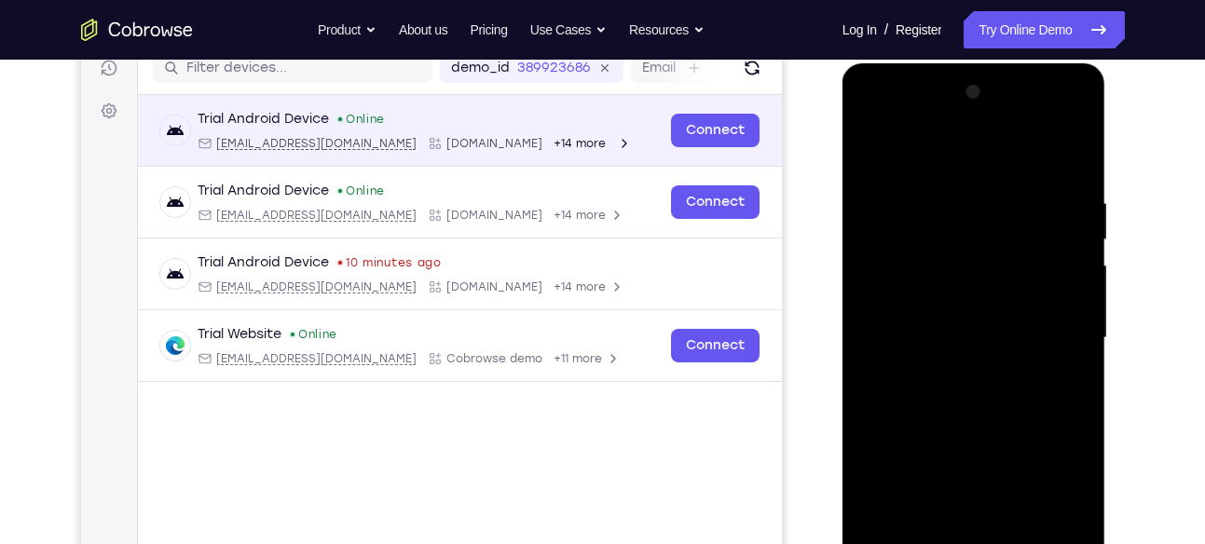
scroll to position [349, 0]
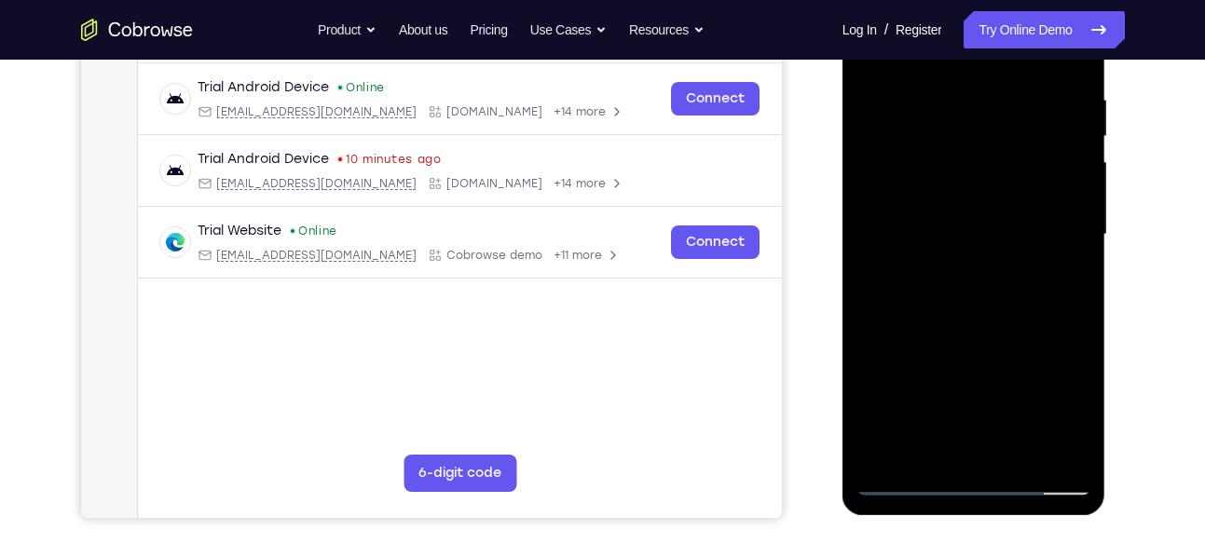
click at [952, 400] on div at bounding box center [974, 235] width 235 height 522
click at [913, 482] on div at bounding box center [974, 235] width 235 height 522
click at [950, 271] on div at bounding box center [974, 235] width 235 height 522
click at [1053, 230] on div at bounding box center [974, 235] width 235 height 522
click at [952, 267] on div at bounding box center [974, 235] width 235 height 522
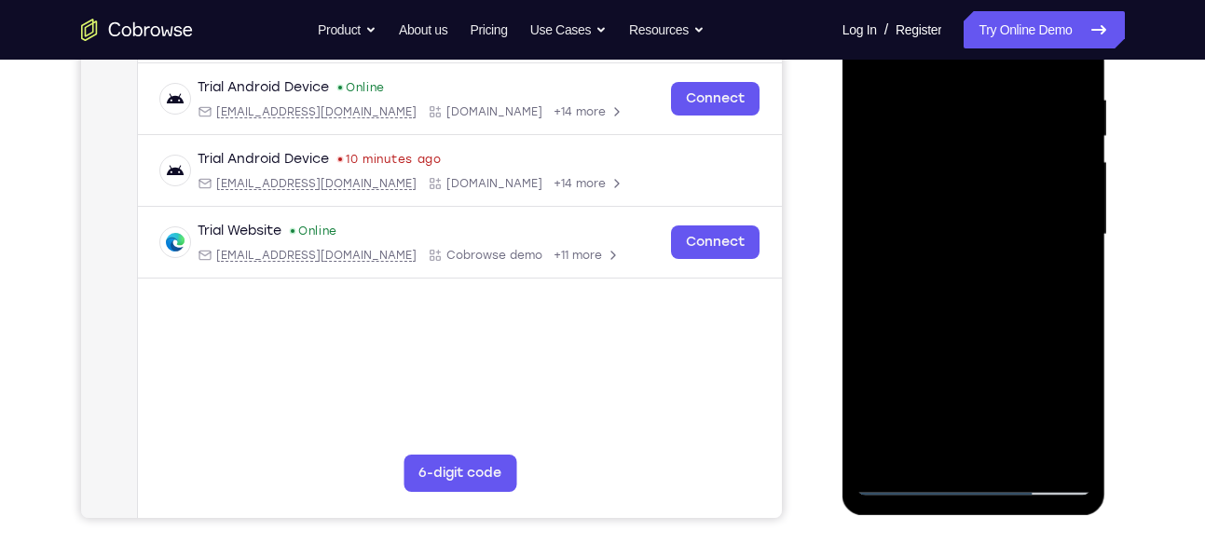
click at [949, 213] on div at bounding box center [974, 235] width 235 height 522
click at [949, 201] on div at bounding box center [974, 235] width 235 height 522
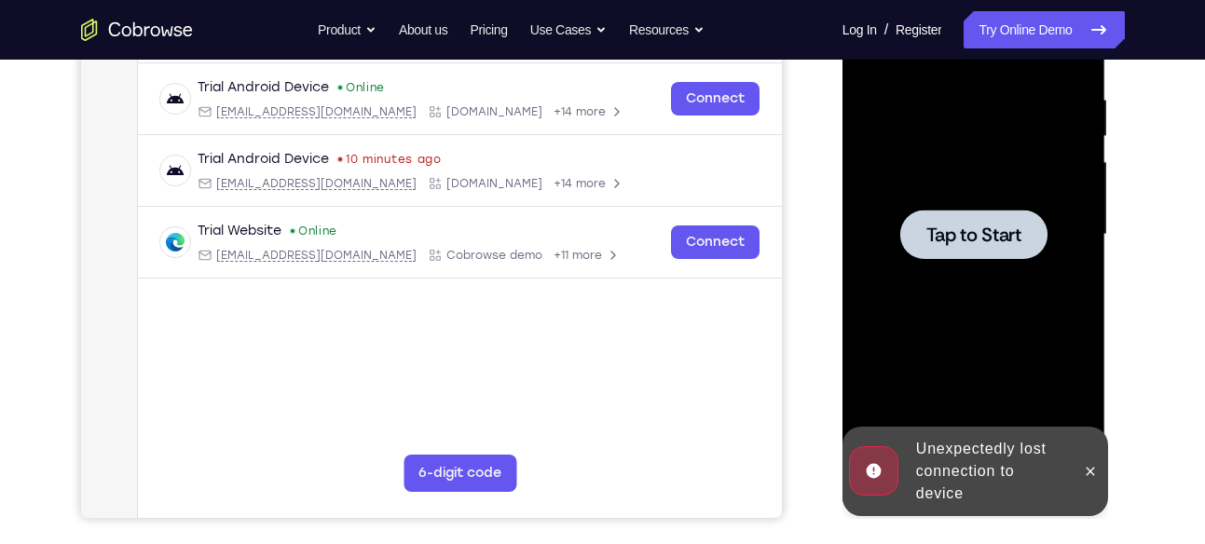
click at [949, 201] on div at bounding box center [974, 235] width 235 height 522
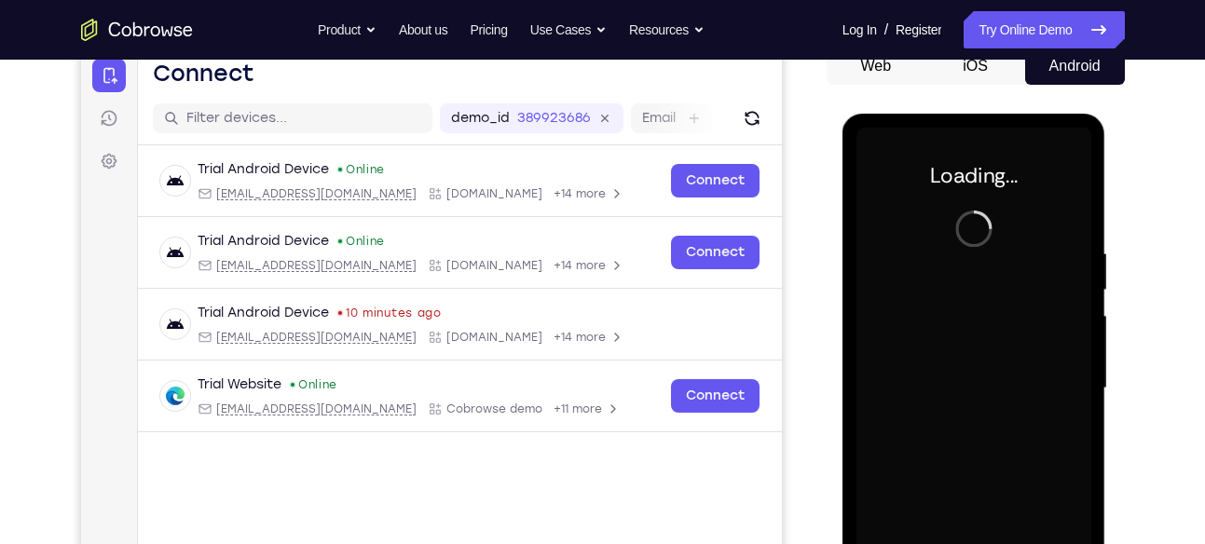
scroll to position [194, 0]
